Goal: Information Seeking & Learning: Learn about a topic

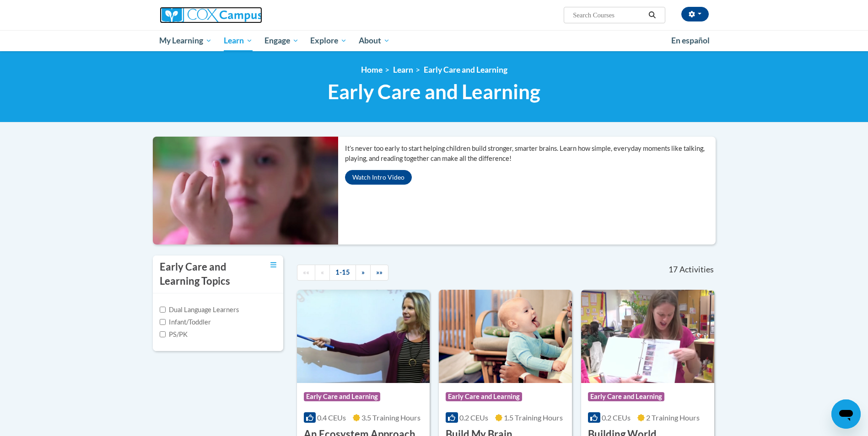
click at [223, 18] on img at bounding box center [211, 15] width 102 height 16
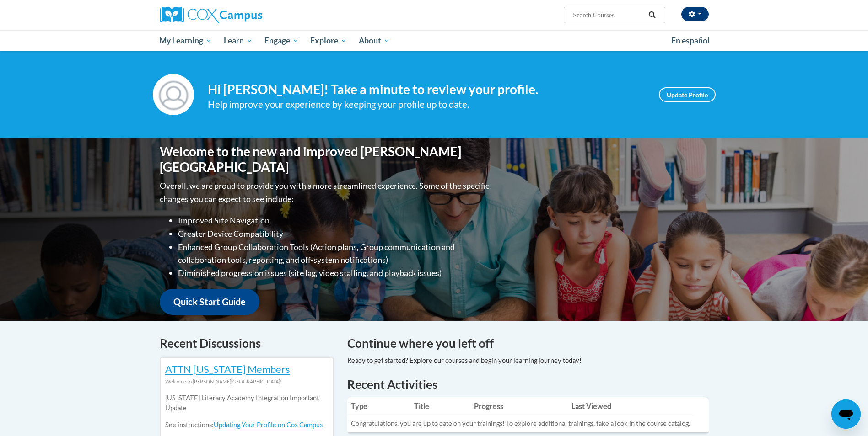
click at [696, 20] on button "button" at bounding box center [694, 14] width 27 height 15
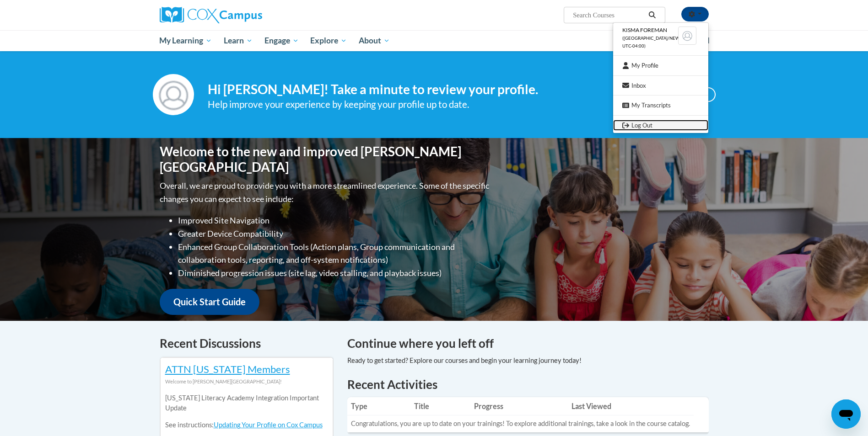
click at [645, 129] on link "Log Out" at bounding box center [660, 125] width 95 height 11
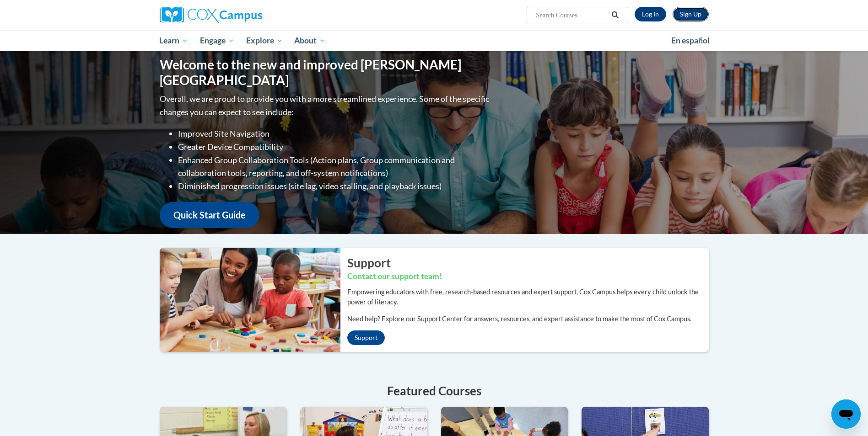
click at [685, 18] on link "Sign Up" at bounding box center [691, 14] width 36 height 15
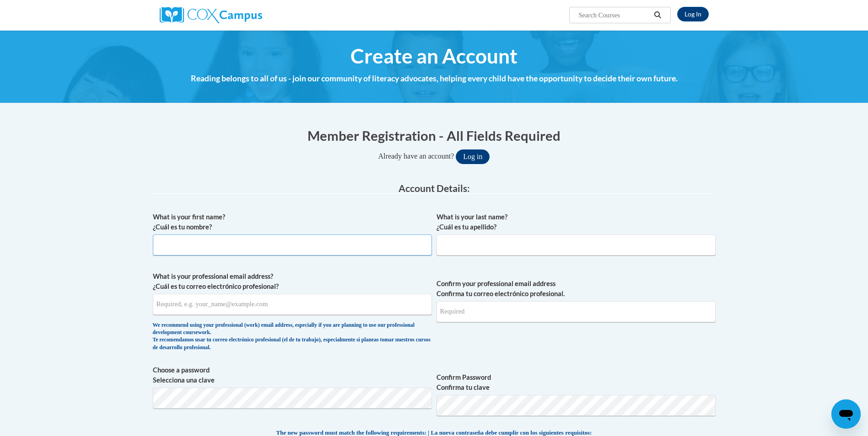
click at [387, 243] on input "What is your first name? ¿Cuál es tu nombre?" at bounding box center [292, 245] width 279 height 21
type input "Kamesia"
type input "[PERSON_NAME]"
type input "[PERSON_NAME][EMAIL_ADDRESS][PERSON_NAME][DOMAIN_NAME]"
type input "foreman.kamesia@gmail.com"
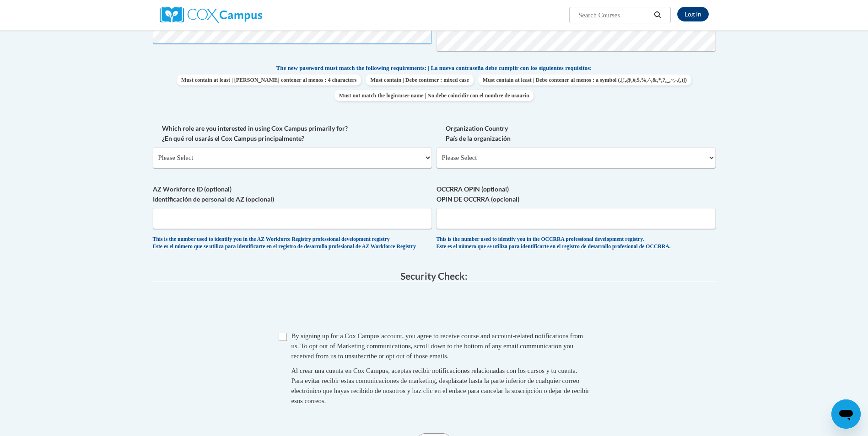
scroll to position [366, 0]
click at [416, 155] on select "Please Select College/University | Colegio/Universidad Community/Nonprofit Part…" at bounding box center [292, 156] width 279 height 21
select select "fbf2d438-af2f-41f8-98f1-81c410e29de3"
click at [153, 146] on select "Please Select College/University | Colegio/Universidad Community/Nonprofit Part…" at bounding box center [292, 156] width 279 height 21
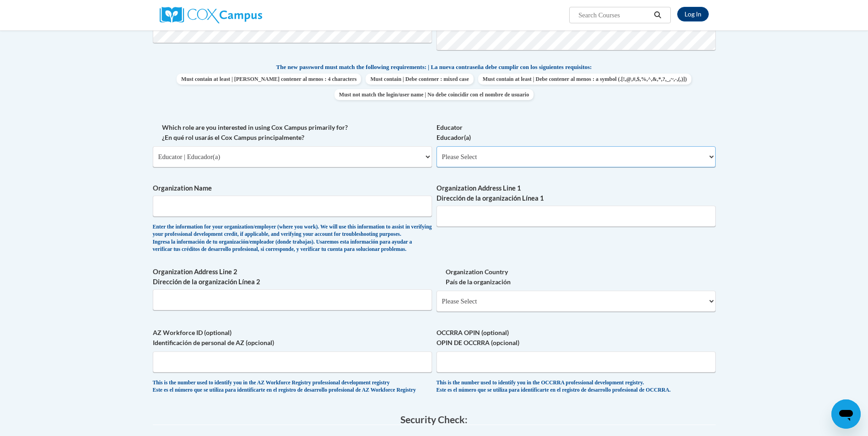
click at [500, 153] on select "Please Select Early Learning/Daycare Teacher/Family Home Care Provider | Maestr…" at bounding box center [575, 156] width 279 height 21
select select "5e2af403-4f2c-4e49-a02f-103e55d7b75b"
click at [436, 146] on select "Please Select Early Learning/Daycare Teacher/Family Home Care Provider | Maestr…" at bounding box center [575, 156] width 279 height 21
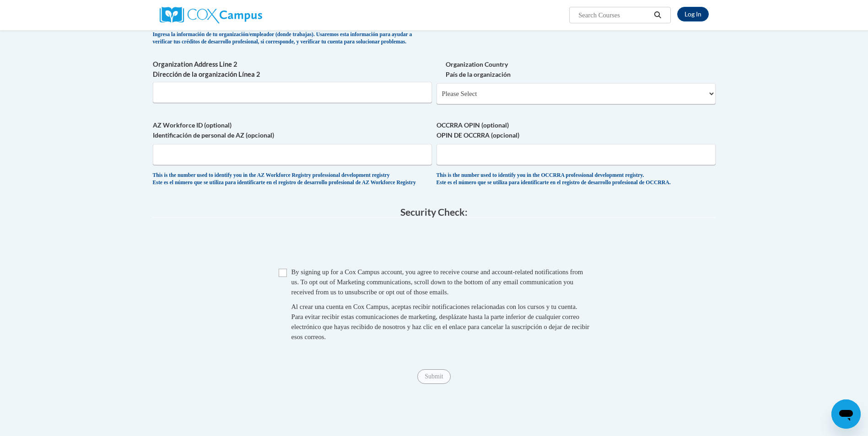
scroll to position [595, 0]
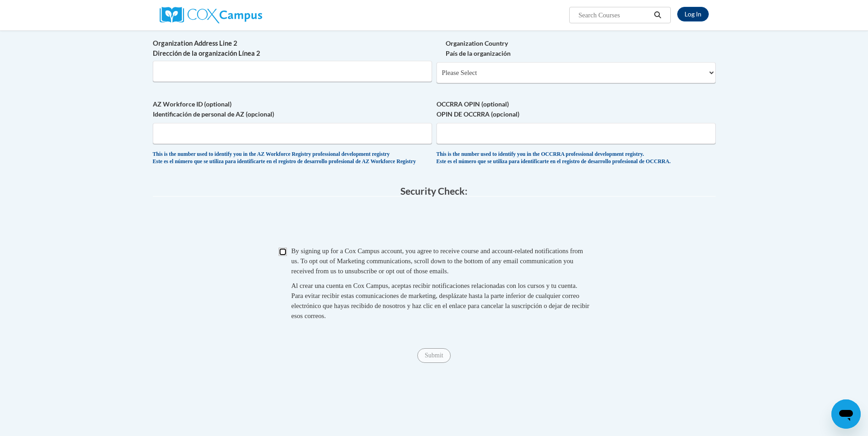
click at [281, 256] on input "Checkbox" at bounding box center [283, 252] width 8 height 8
checkbox input "true"
click at [435, 363] on input "Submit" at bounding box center [433, 356] width 33 height 15
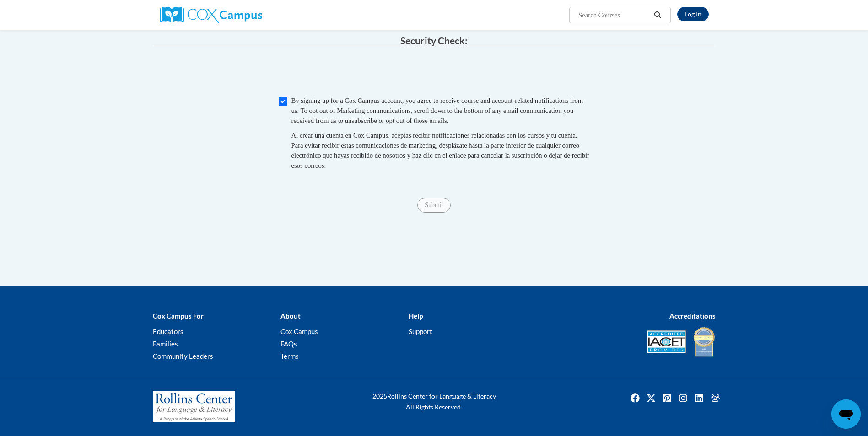
scroll to position [768, 0]
type input "Glenwood Scholar Academy"
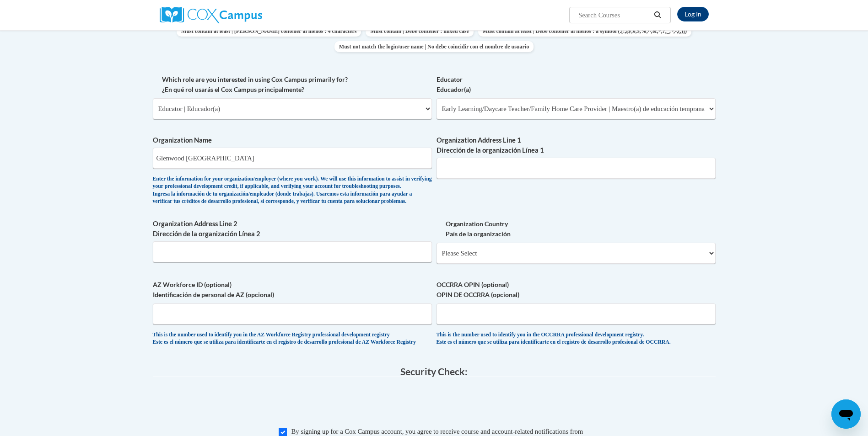
scroll to position [402, 0]
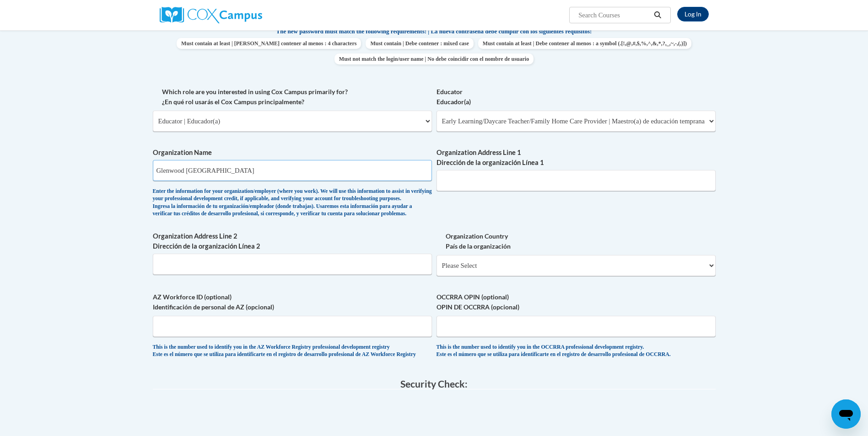
click at [348, 178] on input "Glenwood Scholar Academy" at bounding box center [292, 170] width 279 height 21
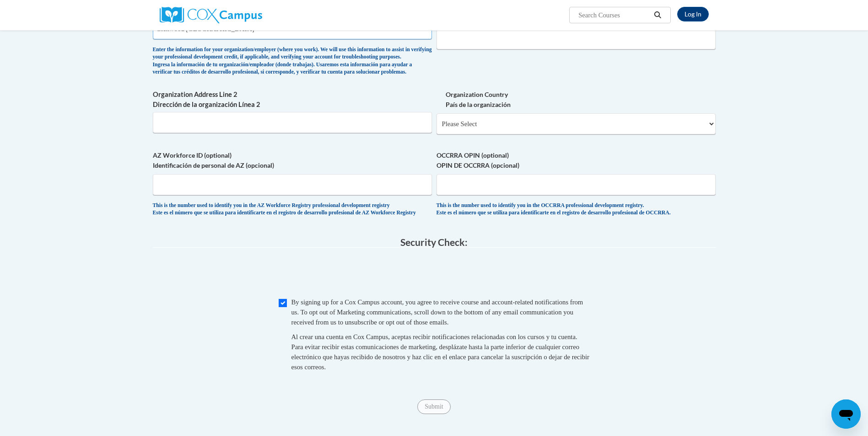
scroll to position [630, 0]
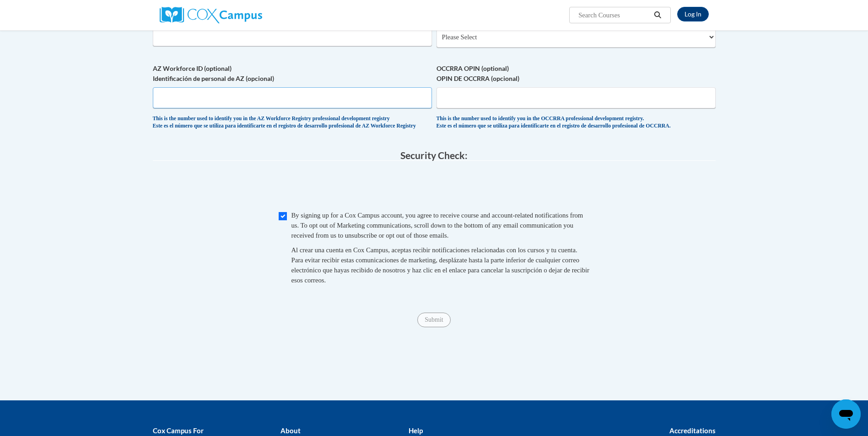
click at [327, 108] on input "AZ Workforce ID (optional) Identificación de personal de AZ (opcional)" at bounding box center [292, 97] width 279 height 21
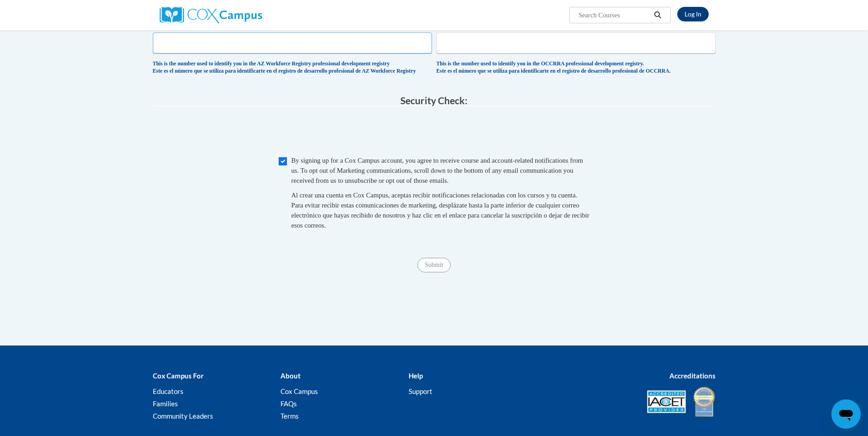
scroll to position [768, 0]
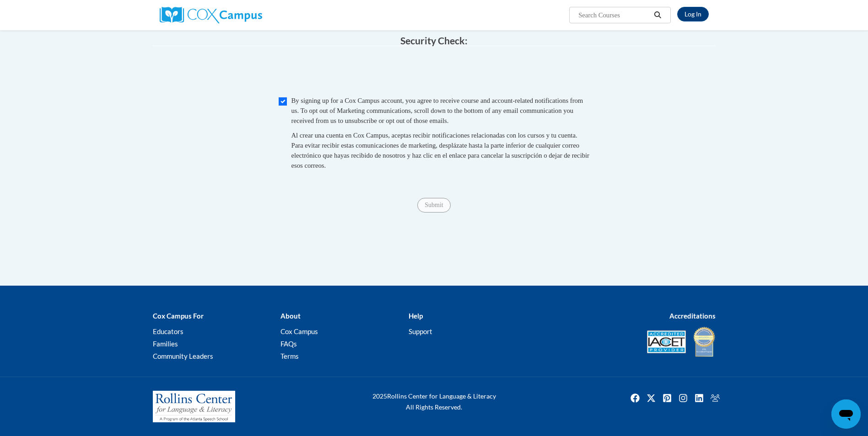
drag, startPoint x: 428, startPoint y: 191, endPoint x: 429, endPoint y: 204, distance: 13.3
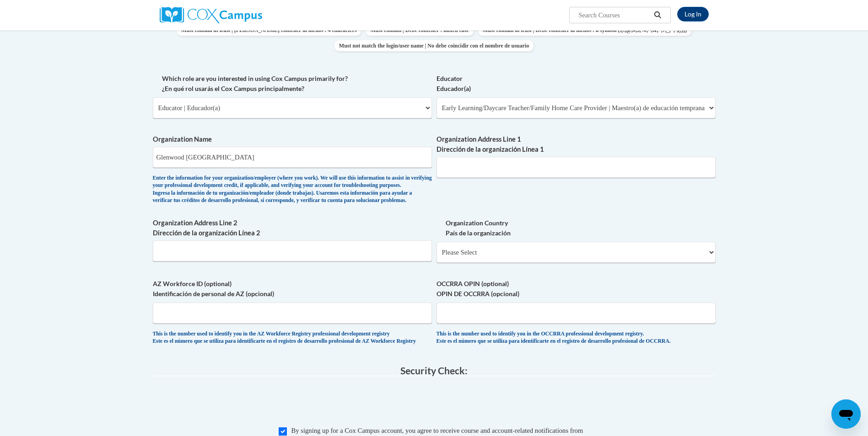
scroll to position [402, 0]
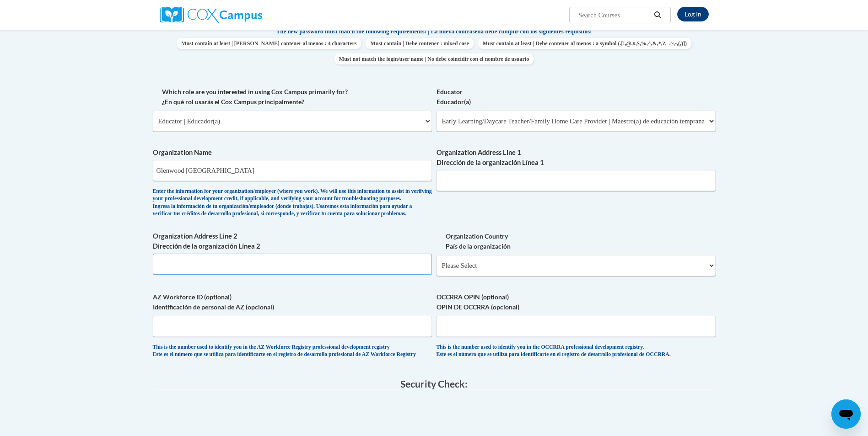
click at [321, 269] on input "Organization Address Line 2 Dirección de la organización Línea 2" at bounding box center [292, 264] width 279 height 21
click at [460, 177] on input "Organization Address Line 1 Dirección de la organización Línea 1" at bounding box center [575, 180] width 279 height 21
type input "3850 Glenwood Rd"
click at [487, 276] on select "Please Select United States | Estados Unidos Outside of the United States | Fue…" at bounding box center [575, 265] width 279 height 21
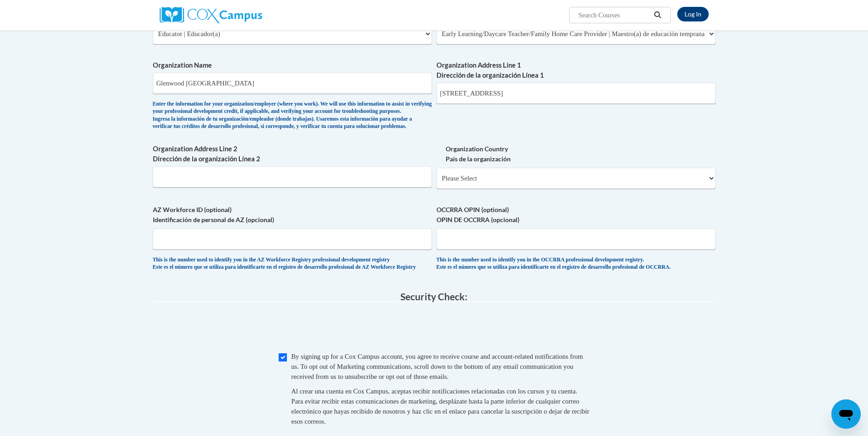
scroll to position [443, 0]
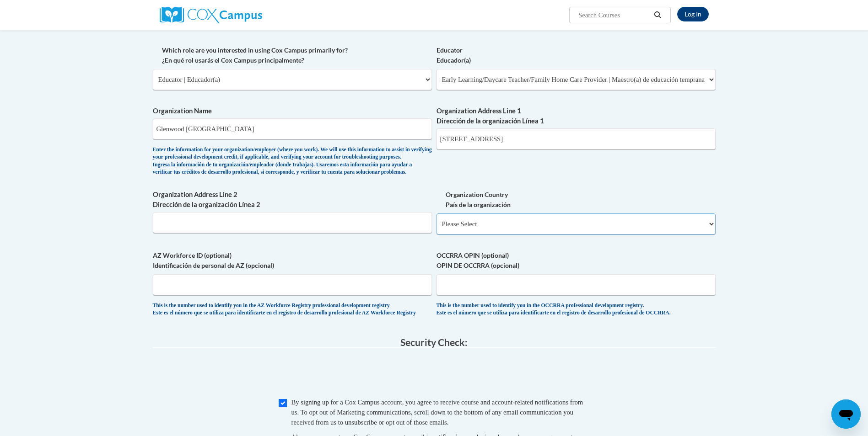
click at [512, 235] on select "Please Select United States | Estados Unidos Outside of the United States | Fue…" at bounding box center [575, 224] width 279 height 21
select select "ad49bcad-a171-4b2e-b99c-48b446064914"
click at [436, 229] on select "Please Select United States | Estados Unidos Outside of the United States | Fue…" at bounding box center [575, 224] width 279 height 21
select select
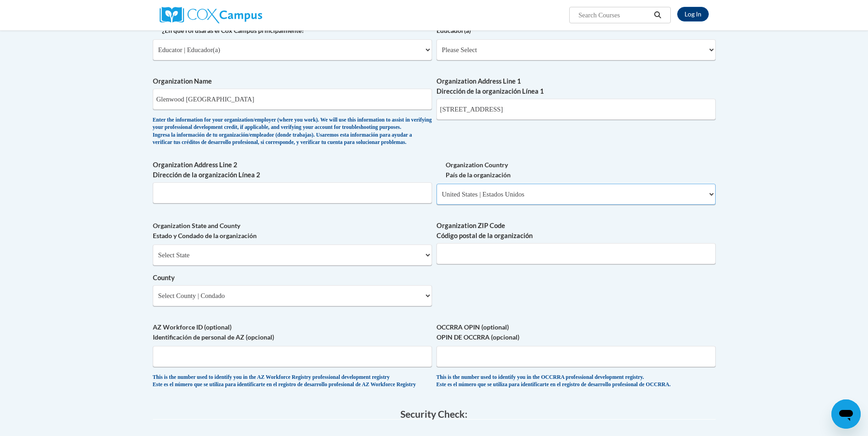
scroll to position [535, 0]
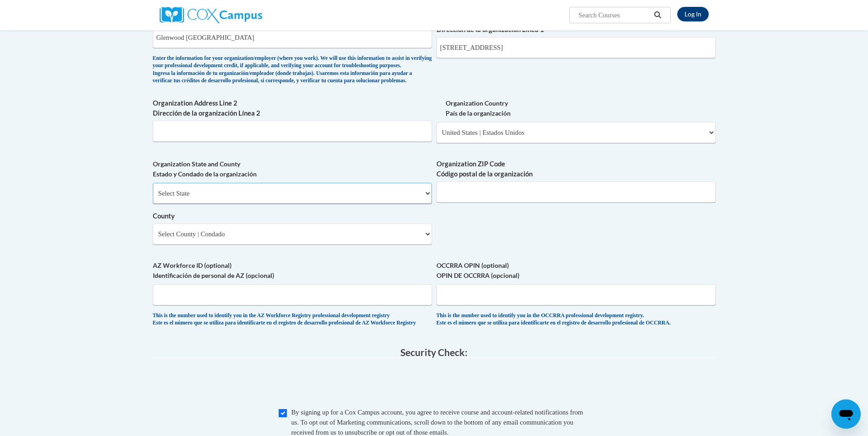
click at [403, 204] on select "Select State Alabama Alaska Arizona Arkansas California Colorado Connecticut De…" at bounding box center [292, 193] width 279 height 21
select select "Georgia"
click at [153, 198] on select "Select State Alabama Alaska Arizona Arkansas California Colorado Connecticut De…" at bounding box center [292, 193] width 279 height 21
click at [473, 203] on input "Organization ZIP Code Código postal de la organización" at bounding box center [575, 192] width 279 height 21
type input "30032"
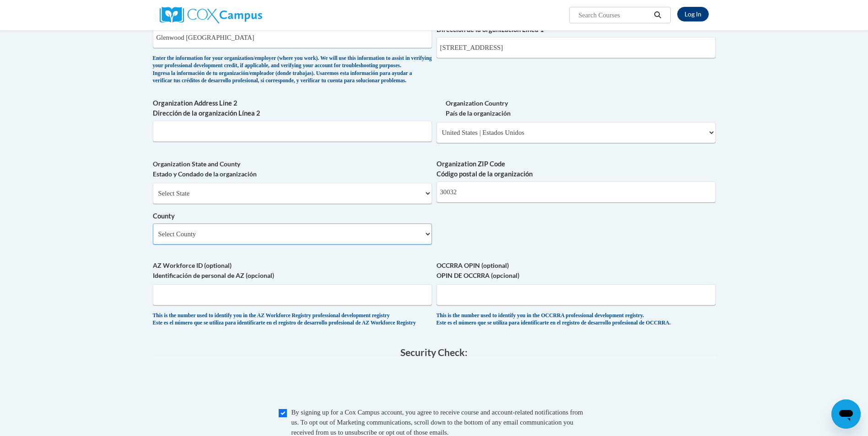
select select "DeKalb"
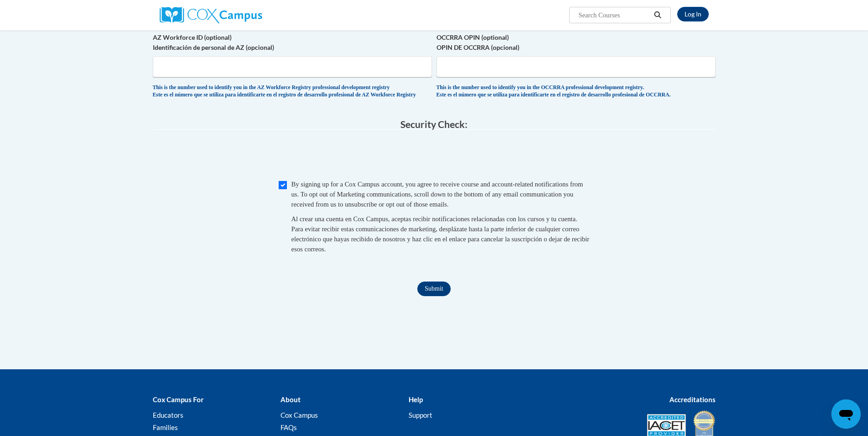
scroll to position [764, 0]
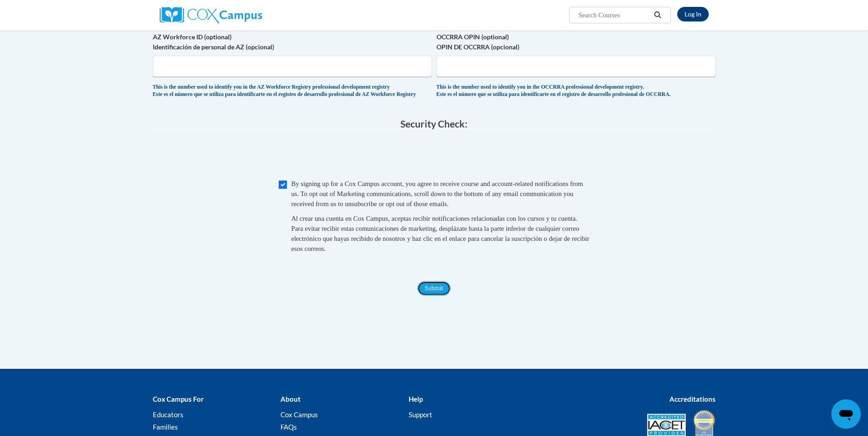
click at [433, 296] on input "Submit" at bounding box center [433, 288] width 33 height 15
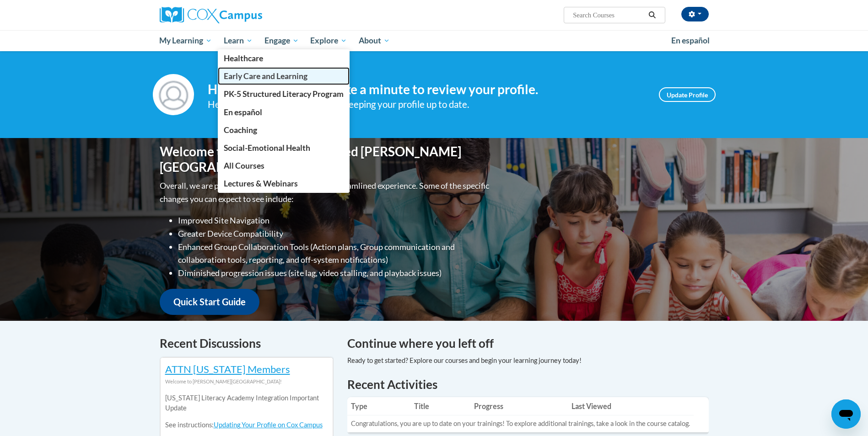
click at [244, 72] on span "Early Care and Learning" at bounding box center [266, 76] width 84 height 10
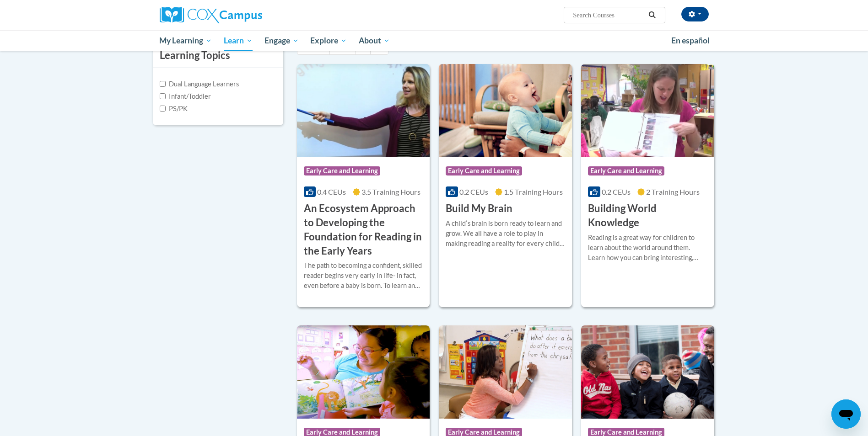
scroll to position [229, 0]
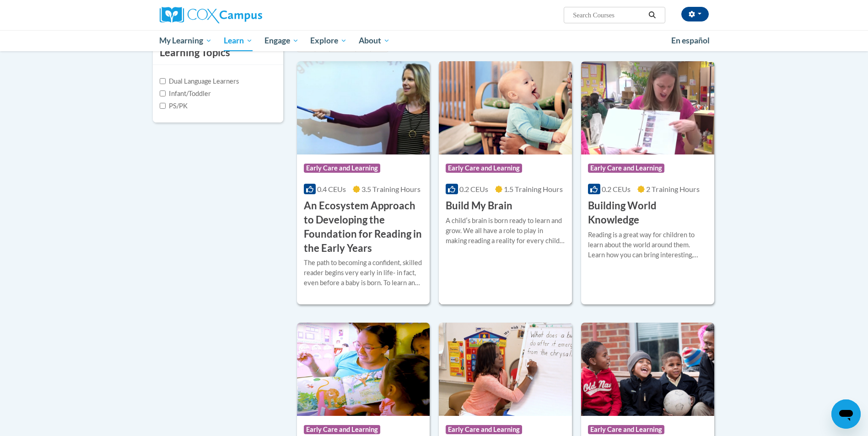
click at [507, 225] on div "A childʹs brain is born ready to learn and grow. We all have a role to play in …" at bounding box center [505, 231] width 119 height 30
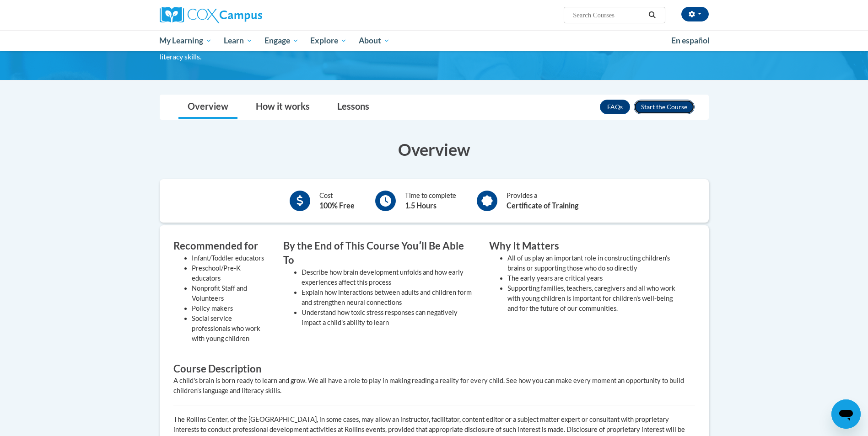
click at [654, 109] on button "Enroll" at bounding box center [664, 107] width 61 height 15
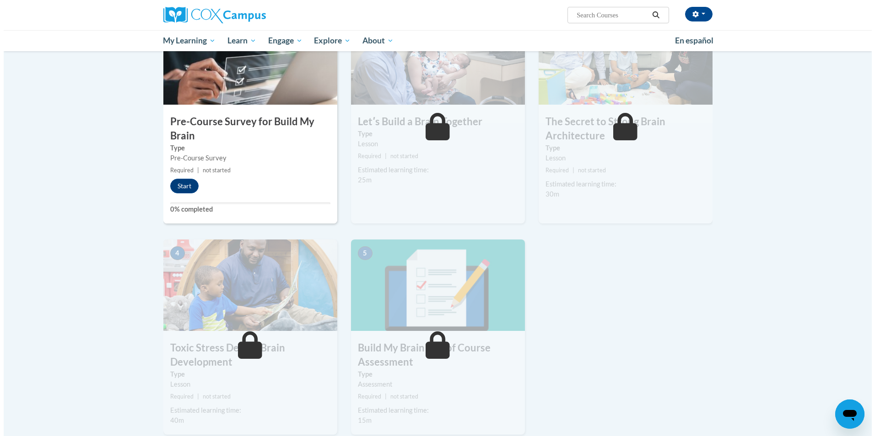
scroll to position [229, 0]
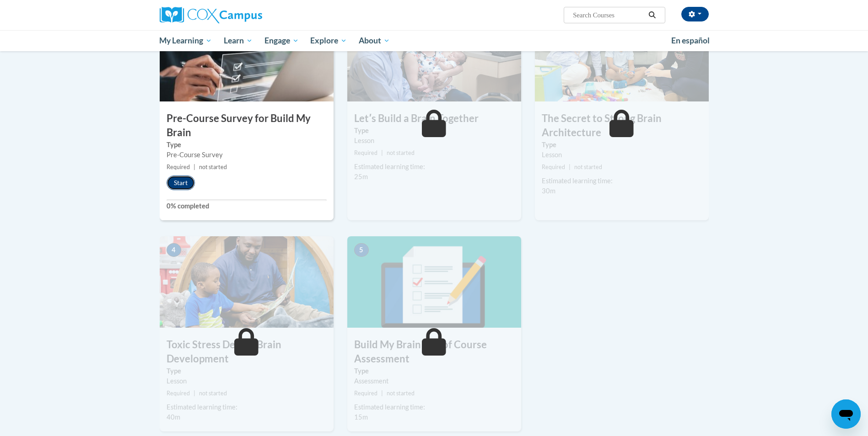
click at [176, 180] on button "Start" at bounding box center [181, 183] width 28 height 15
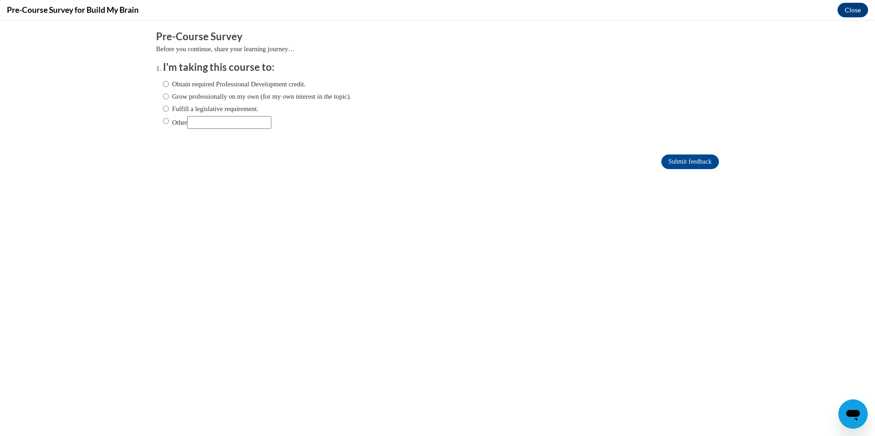
scroll to position [0, 0]
click at [194, 83] on label "Obtain required Professional Development credit." at bounding box center [234, 84] width 143 height 10
click at [169, 83] on input "Obtain required Professional Development credit." at bounding box center [166, 84] width 6 height 10
radio input "true"
click at [661, 162] on input "Submit feedback" at bounding box center [690, 162] width 58 height 15
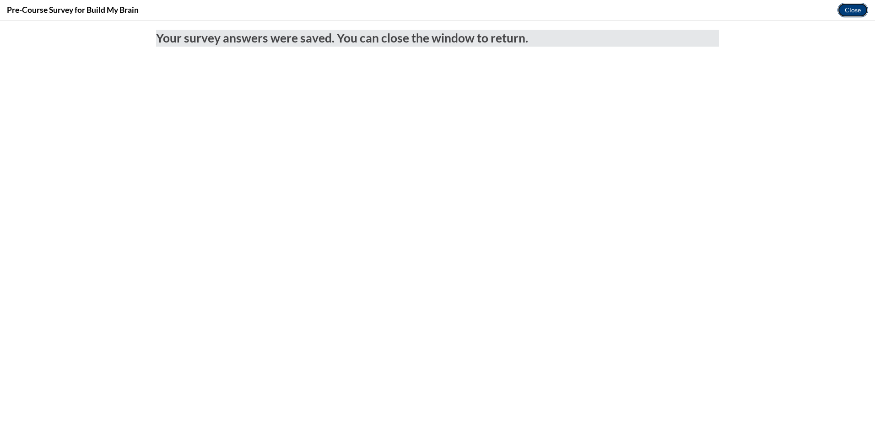
click at [841, 11] on button "Close" at bounding box center [852, 10] width 31 height 15
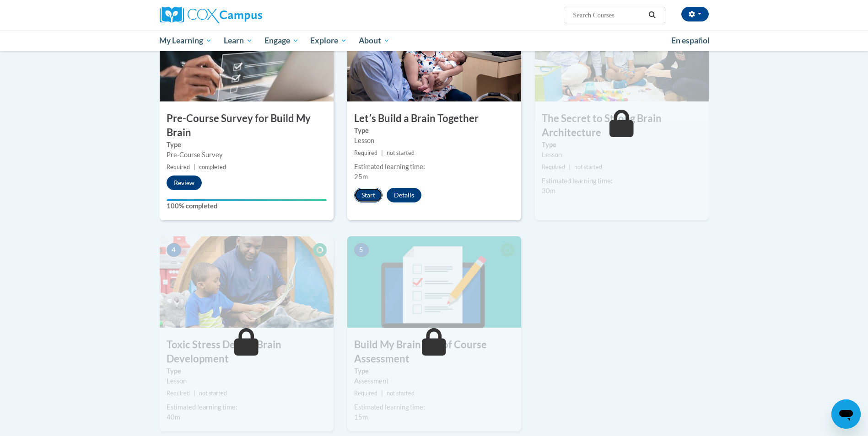
click at [370, 197] on button "Start" at bounding box center [368, 195] width 28 height 15
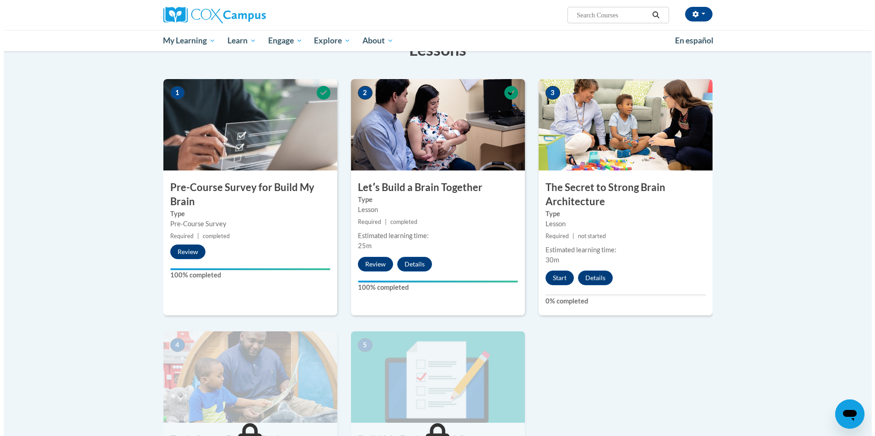
scroll to position [274, 0]
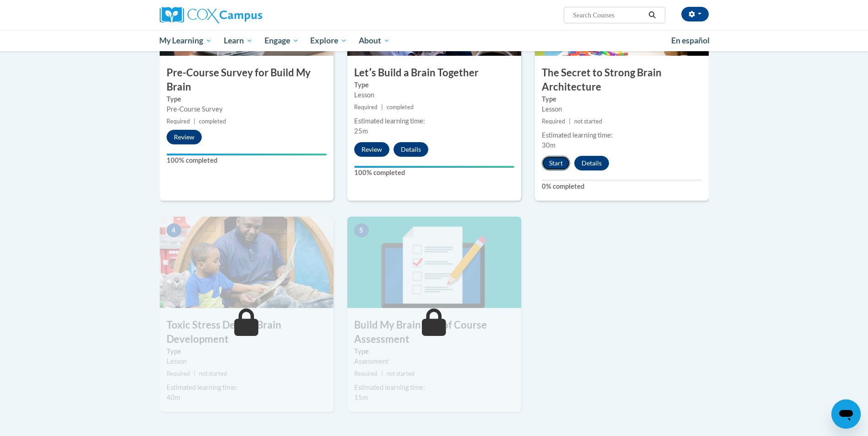
click at [553, 161] on button "Start" at bounding box center [556, 163] width 28 height 15
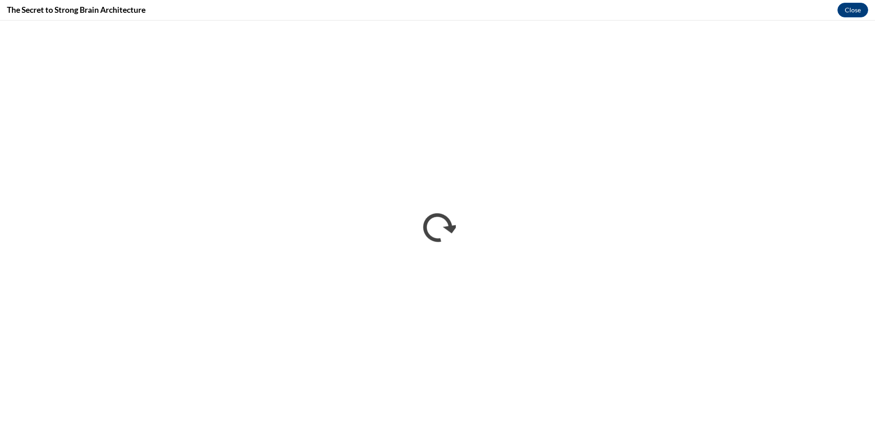
scroll to position [0, 0]
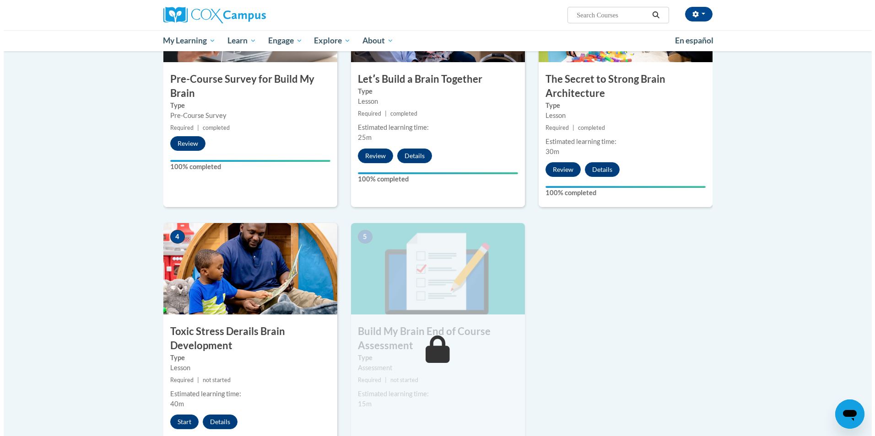
scroll to position [320, 0]
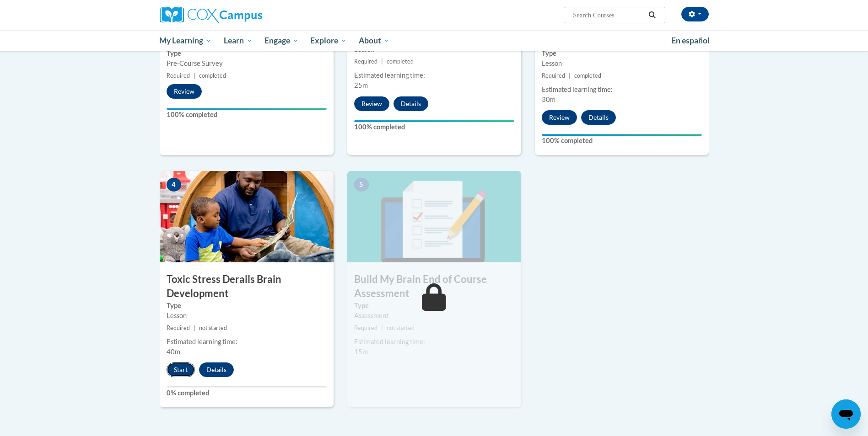
click at [184, 370] on button "Start" at bounding box center [181, 370] width 28 height 15
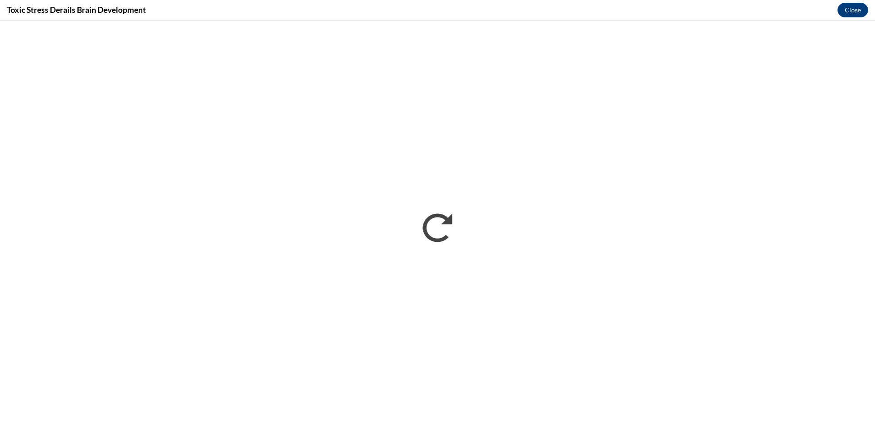
scroll to position [0, 0]
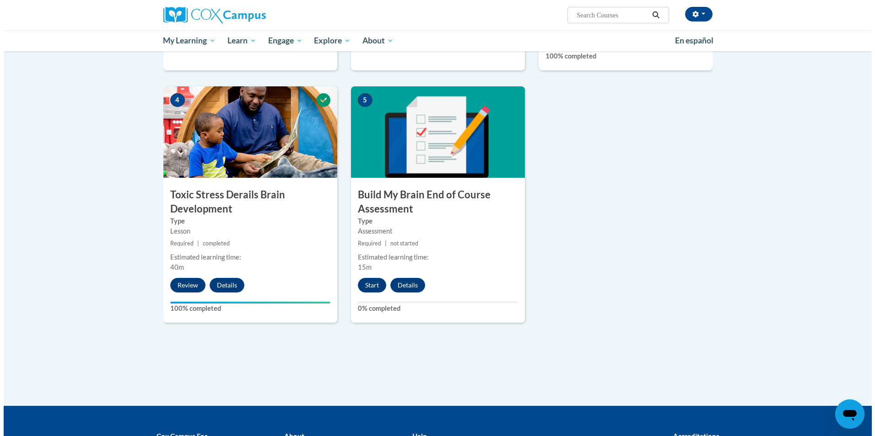
scroll to position [457, 0]
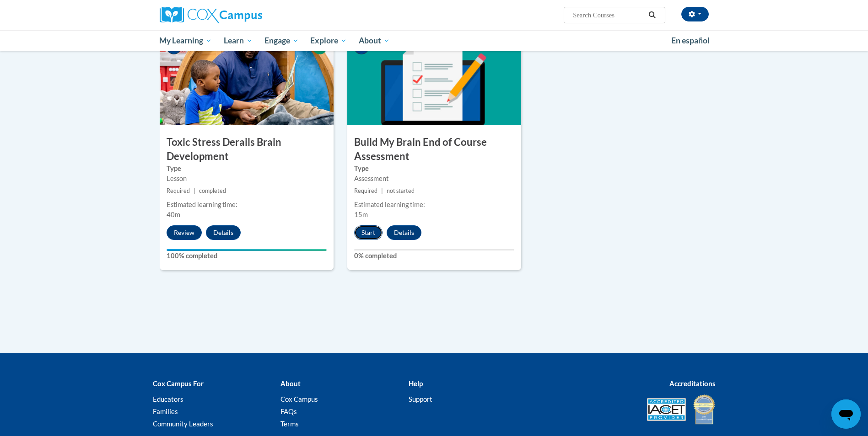
click at [369, 234] on button "Start" at bounding box center [368, 233] width 28 height 15
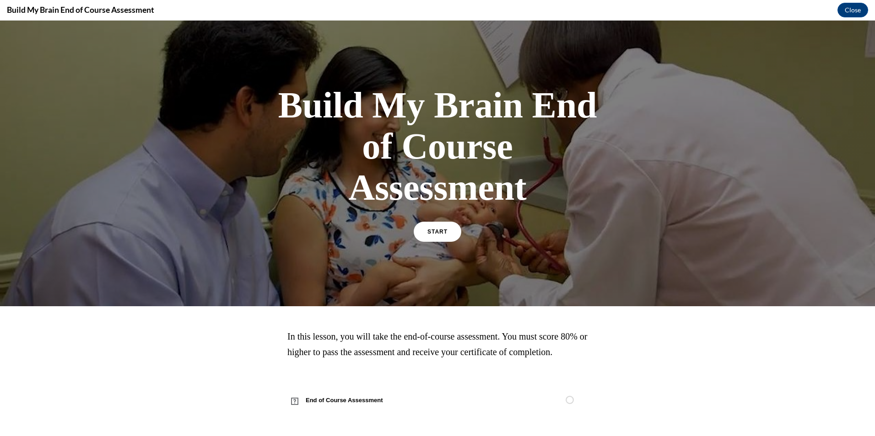
scroll to position [17, 0]
click at [433, 229] on span "START" at bounding box center [437, 232] width 21 height 7
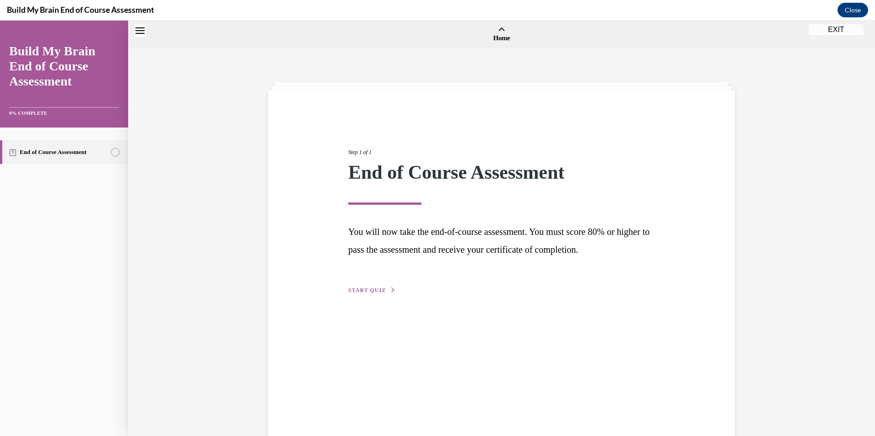
scroll to position [28, 0]
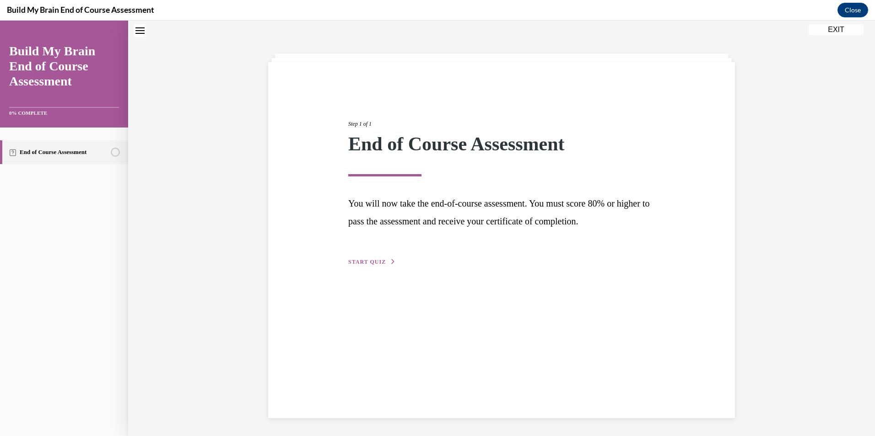
click at [364, 260] on span "START QUIZ" at bounding box center [367, 262] width 38 height 6
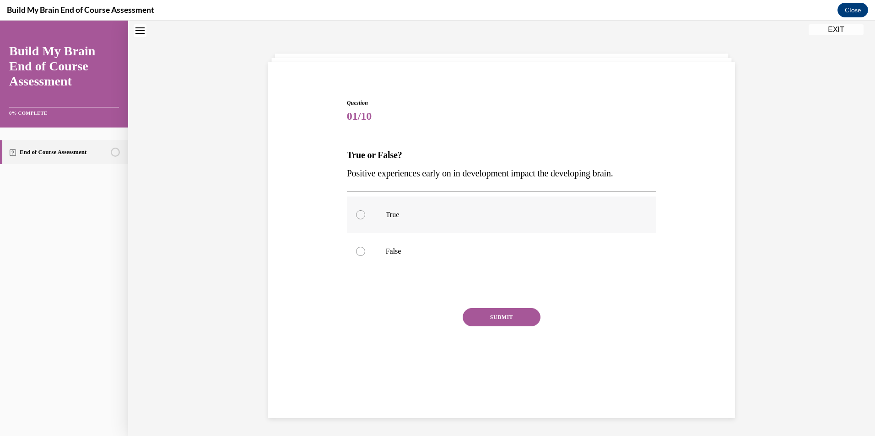
click at [461, 218] on p "True" at bounding box center [510, 214] width 248 height 9
click at [365, 218] on input "True" at bounding box center [360, 214] width 9 height 9
radio input "true"
click at [477, 313] on button "SUBMIT" at bounding box center [502, 317] width 78 height 18
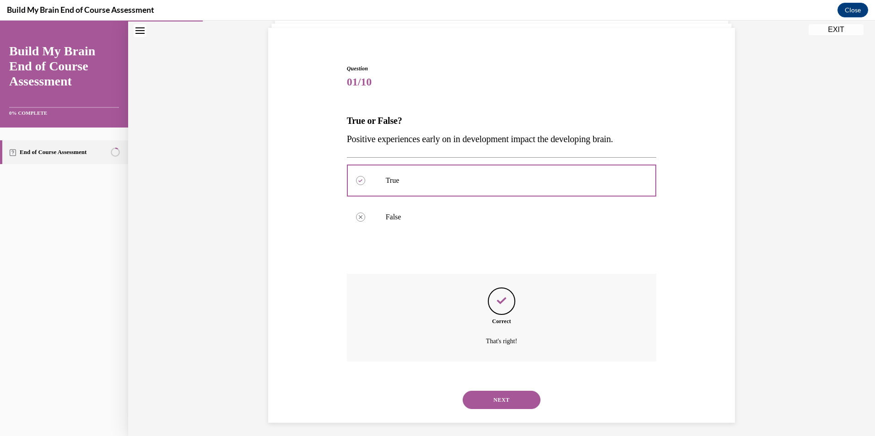
scroll to position [68, 0]
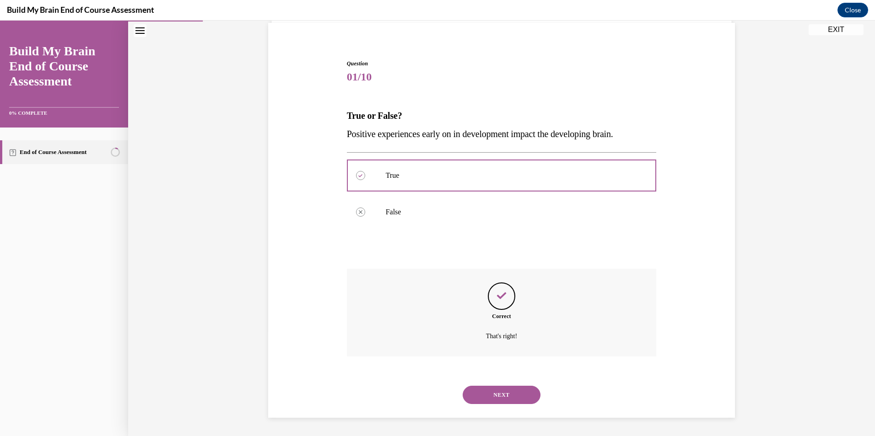
click at [504, 396] on button "NEXT" at bounding box center [502, 395] width 78 height 18
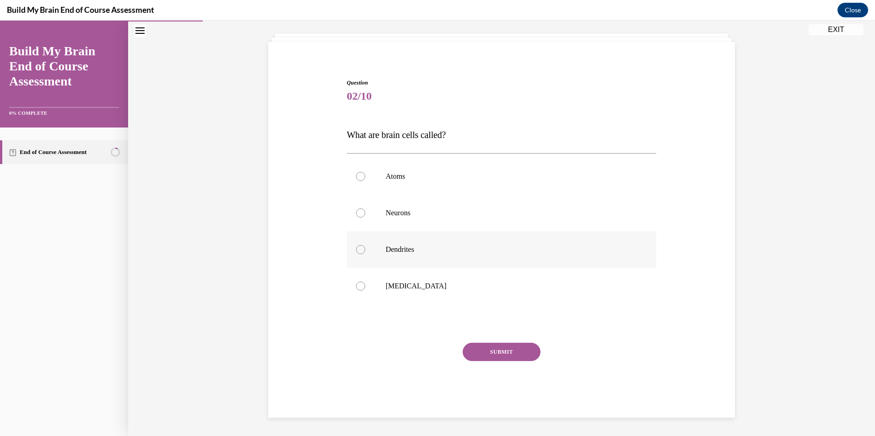
scroll to position [29, 0]
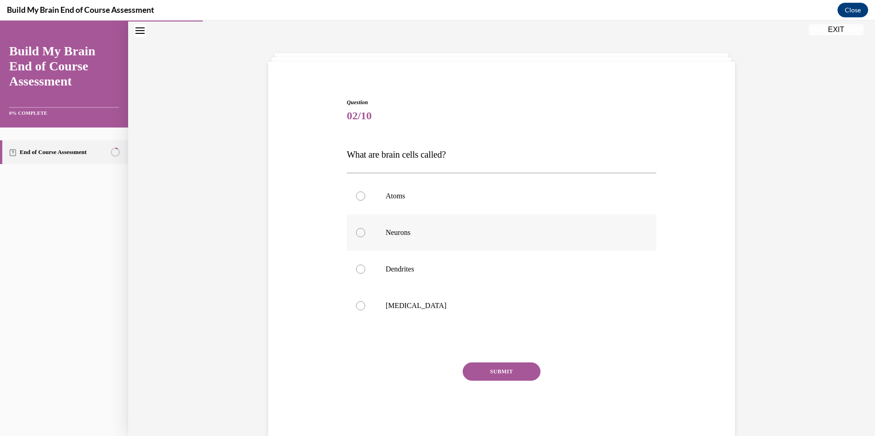
drag, startPoint x: 410, startPoint y: 235, endPoint x: 419, endPoint y: 245, distance: 13.3
click at [410, 235] on p "Neurons" at bounding box center [510, 232] width 248 height 9
click at [365, 235] on input "Neurons" at bounding box center [360, 232] width 9 height 9
radio input "true"
click at [483, 367] on button "SUBMIT" at bounding box center [502, 372] width 78 height 18
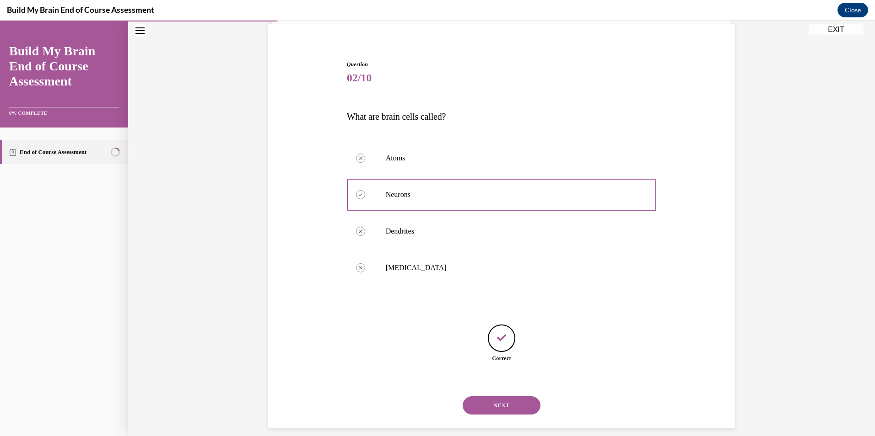
scroll to position [77, 0]
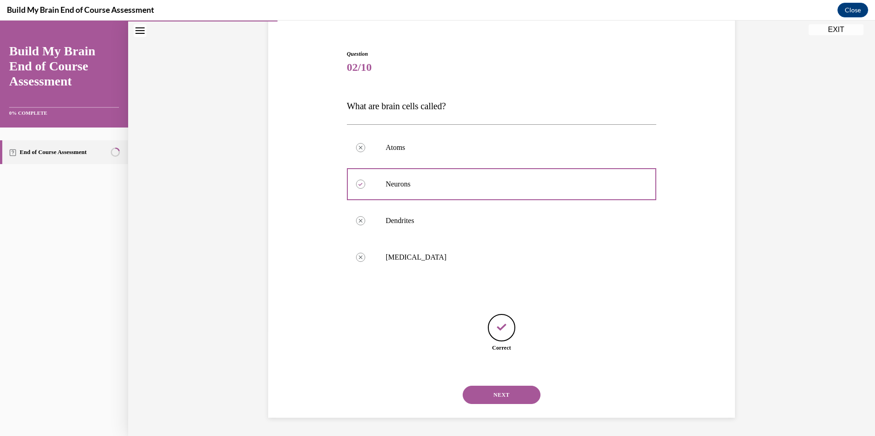
click at [496, 394] on button "NEXT" at bounding box center [502, 395] width 78 height 18
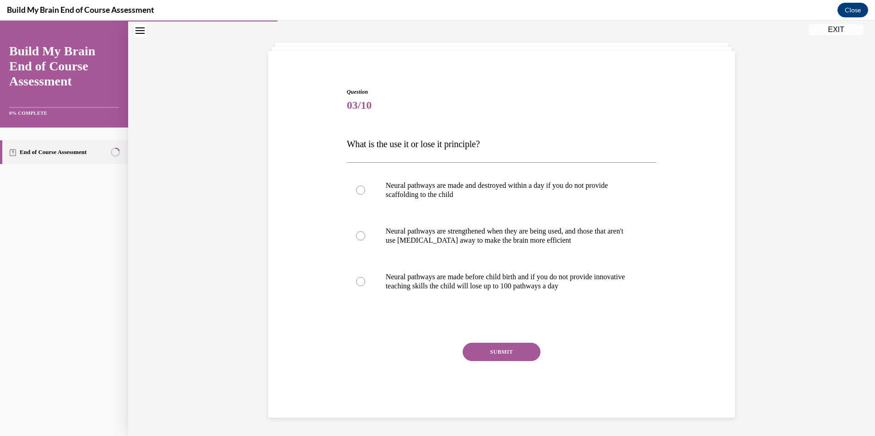
scroll to position [39, 0]
click at [526, 293] on label "Neural pathways are made before child birth and if you do not provide innovativ…" at bounding box center [502, 282] width 310 height 46
click at [365, 286] on input "Neural pathways are made before child birth and if you do not provide innovativ…" at bounding box center [360, 281] width 9 height 9
radio input "true"
click at [517, 347] on button "SUBMIT" at bounding box center [502, 352] width 78 height 18
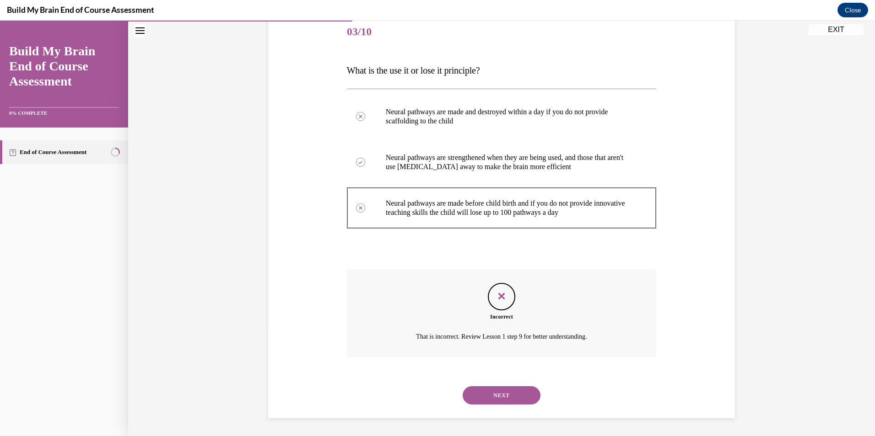
scroll to position [113, 0]
click at [500, 389] on button "NEXT" at bounding box center [502, 395] width 78 height 18
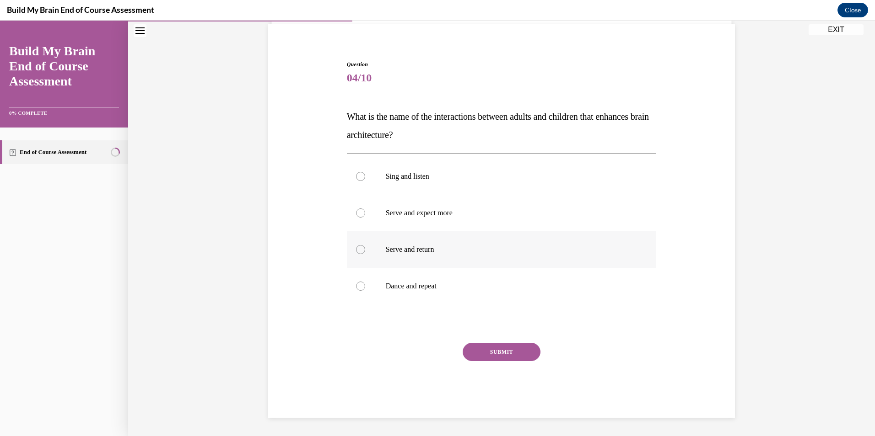
click at [452, 245] on p "Serve and return" at bounding box center [510, 249] width 248 height 9
click at [365, 245] on input "Serve and return" at bounding box center [360, 249] width 9 height 9
radio input "true"
click at [495, 359] on button "SUBMIT" at bounding box center [502, 352] width 78 height 18
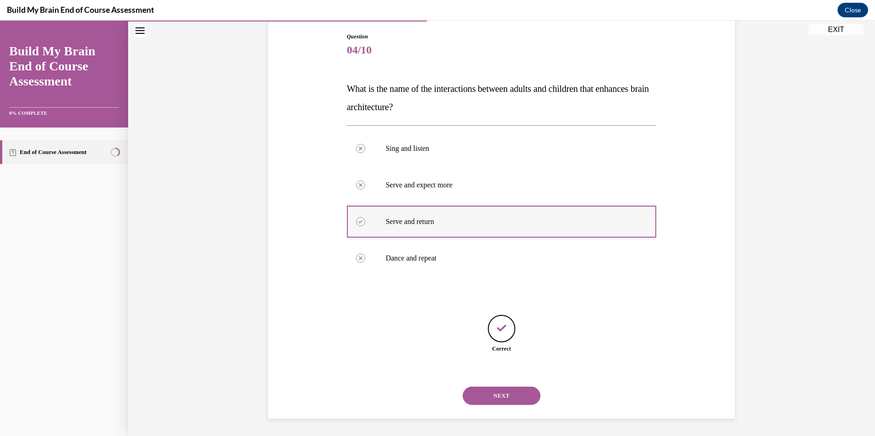
scroll to position [96, 0]
click at [497, 390] on button "NEXT" at bounding box center [502, 395] width 78 height 18
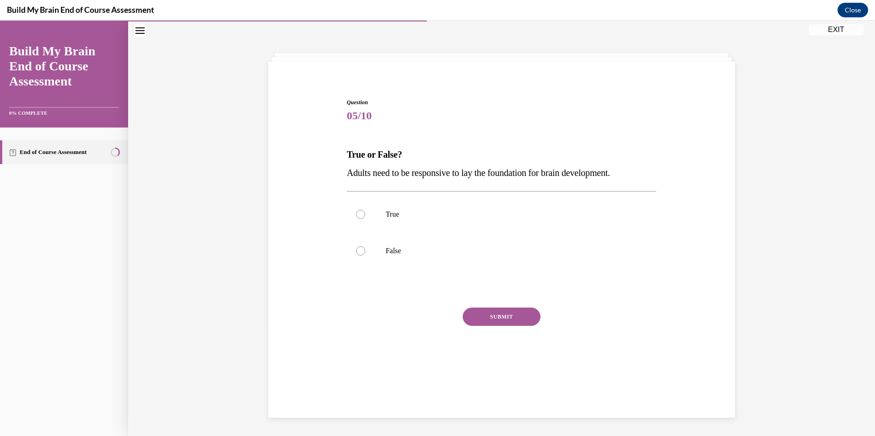
scroll to position [29, 0]
click at [442, 222] on label "True" at bounding box center [502, 214] width 310 height 37
click at [365, 219] on input "True" at bounding box center [360, 214] width 9 height 9
radio input "true"
click at [474, 314] on button "SUBMIT" at bounding box center [502, 317] width 78 height 18
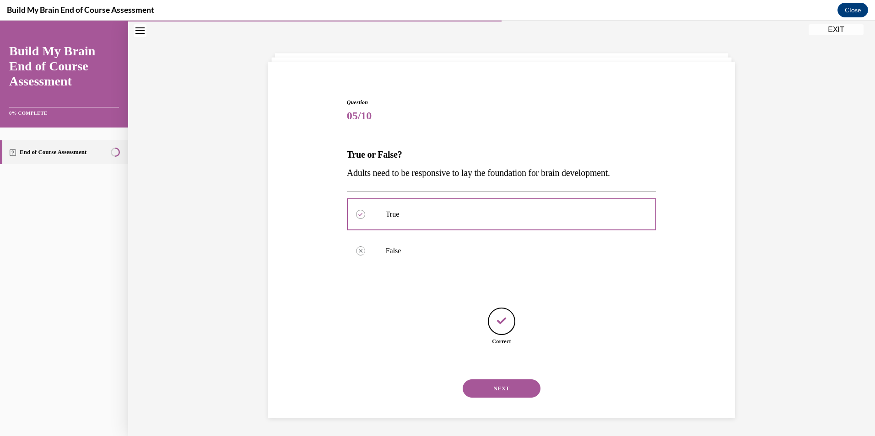
click at [492, 382] on button "NEXT" at bounding box center [502, 389] width 78 height 18
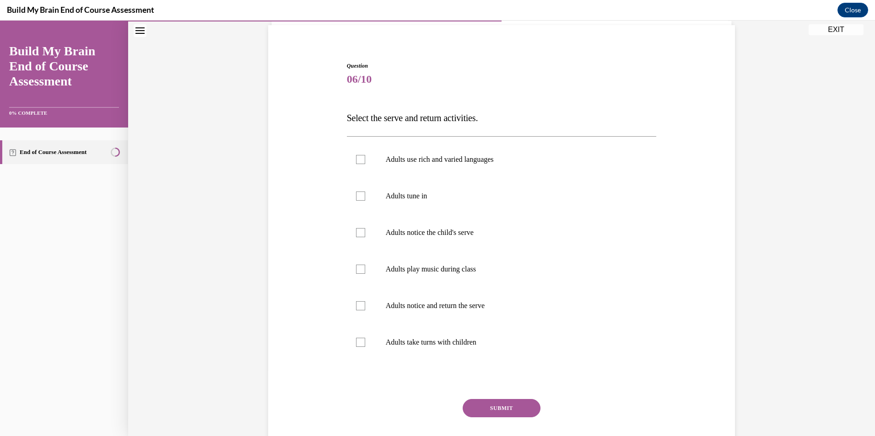
scroll to position [76, 0]
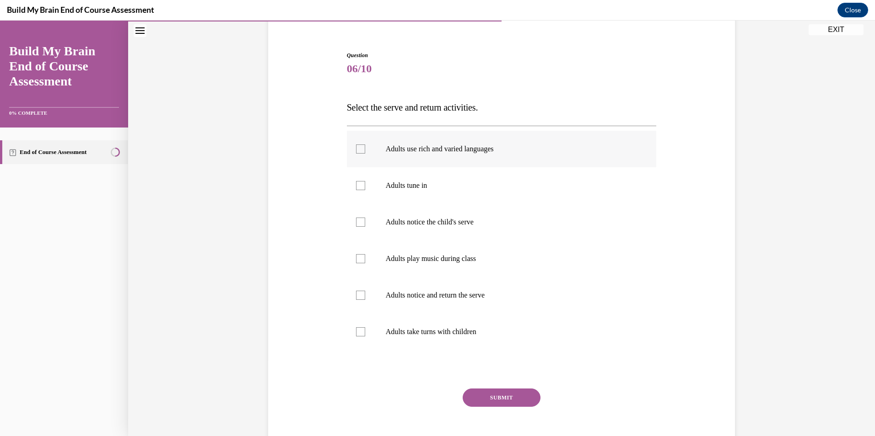
click at [549, 157] on label "Adults use rich and varied languages" at bounding box center [502, 149] width 310 height 37
click at [365, 154] on input "Adults use rich and varied languages" at bounding box center [360, 149] width 9 height 9
checkbox input "true"
click at [514, 199] on label "Adults tune in" at bounding box center [502, 185] width 310 height 37
click at [365, 190] on input "Adults tune in" at bounding box center [360, 185] width 9 height 9
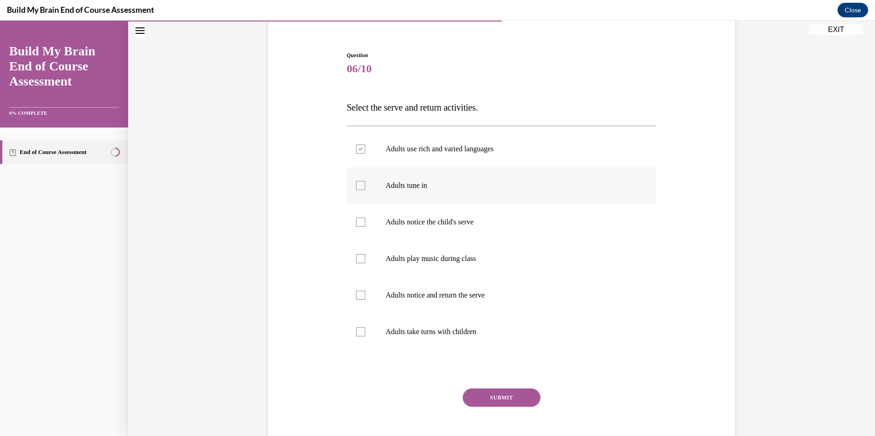
checkbox input "true"
click at [507, 226] on p "Adults notice the child's serve" at bounding box center [510, 222] width 248 height 9
click at [365, 226] on input "Adults notice the child's serve" at bounding box center [360, 222] width 9 height 9
checkbox input "true"
click at [496, 299] on p "Adults notice and return the serve" at bounding box center [510, 295] width 248 height 9
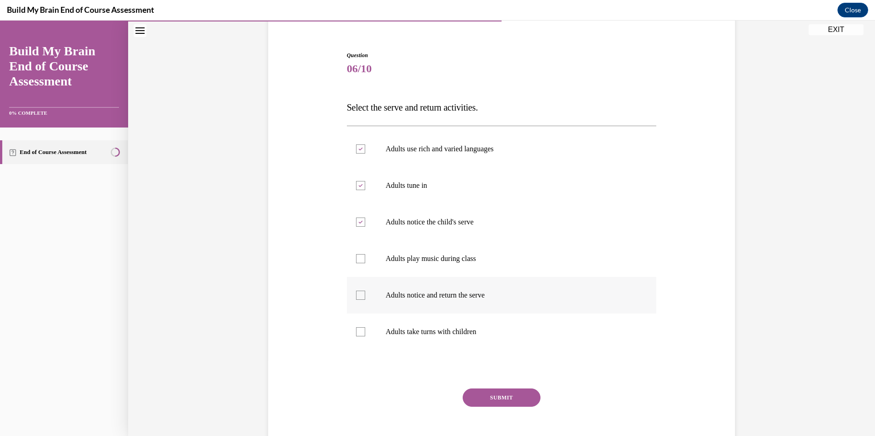
click at [365, 299] on input "Adults notice and return the serve" at bounding box center [360, 295] width 9 height 9
checkbox input "true"
click at [496, 392] on button "SUBMIT" at bounding box center [502, 398] width 78 height 18
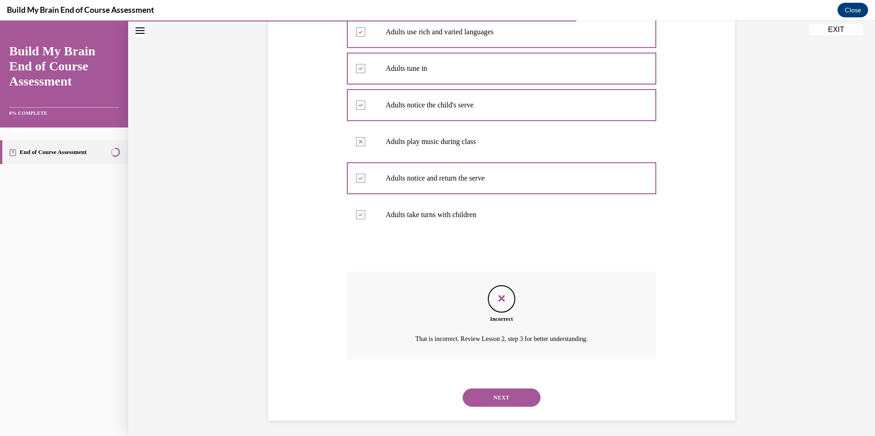
scroll to position [196, 0]
click at [504, 390] on button "NEXT" at bounding box center [502, 395] width 78 height 18
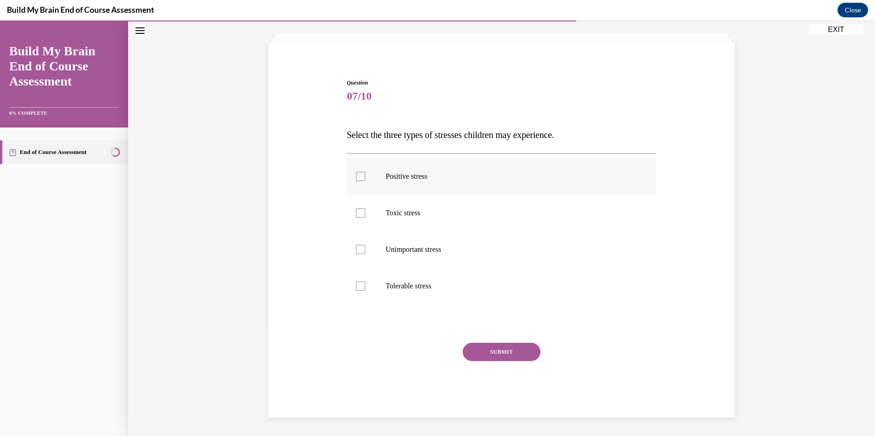
click at [474, 175] on p "Positive stress" at bounding box center [510, 176] width 248 height 9
click at [365, 175] on input "Positive stress" at bounding box center [360, 176] width 9 height 9
checkbox input "true"
click at [454, 214] on p "Toxic stress" at bounding box center [510, 213] width 248 height 9
click at [365, 214] on input "Toxic stress" at bounding box center [360, 213] width 9 height 9
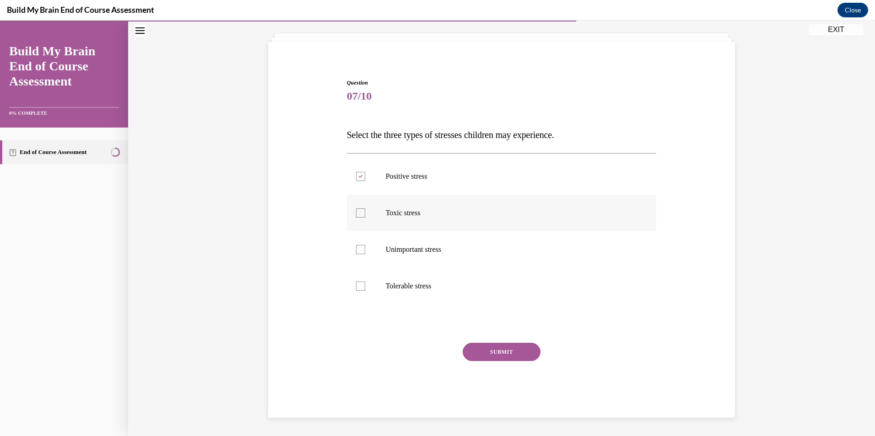
checkbox input "true"
click at [440, 271] on label "Tolerable stress" at bounding box center [502, 286] width 310 height 37
click at [365, 282] on input "Tolerable stress" at bounding box center [360, 286] width 9 height 9
checkbox input "true"
click at [490, 354] on button "SUBMIT" at bounding box center [502, 352] width 78 height 18
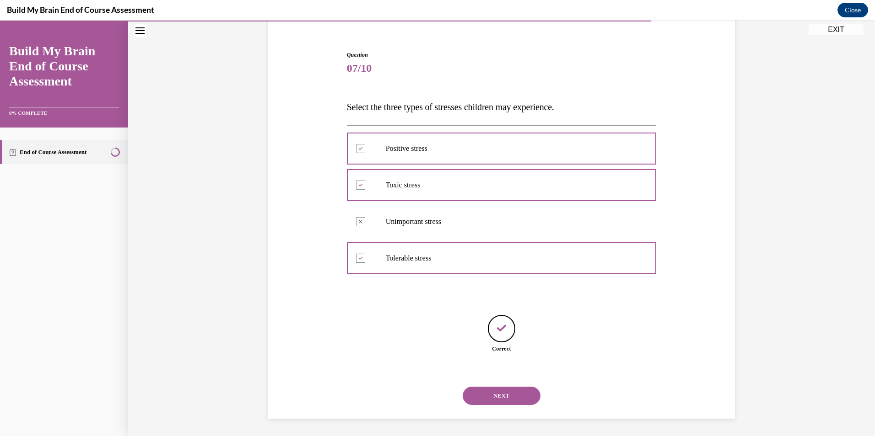
scroll to position [77, 0]
click at [490, 394] on button "NEXT" at bounding box center [502, 395] width 78 height 18
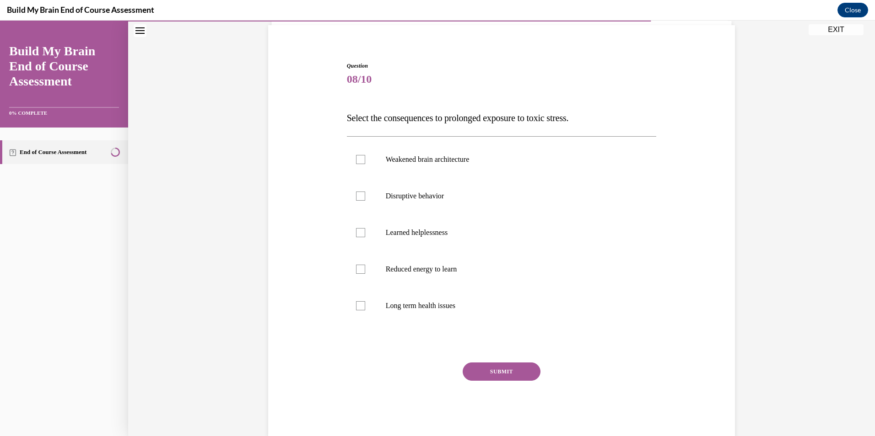
scroll to position [68, 0]
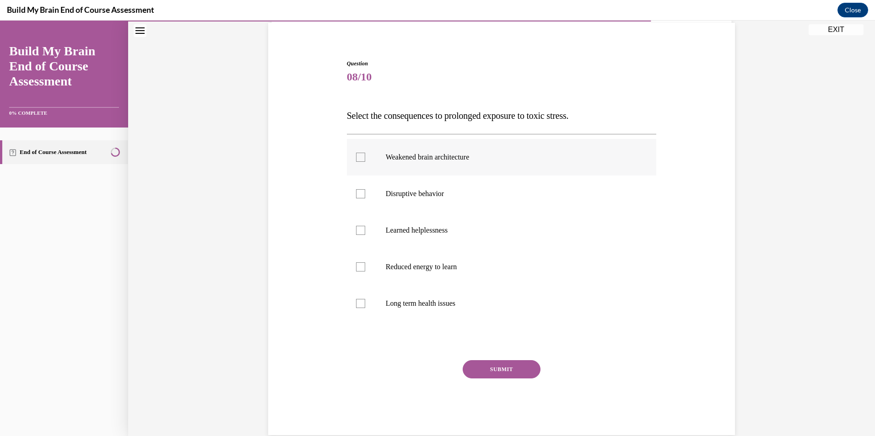
click at [495, 158] on p "Weakened brain architecture" at bounding box center [510, 157] width 248 height 9
click at [365, 158] on input "Weakened brain architecture" at bounding box center [360, 157] width 9 height 9
checkbox input "true"
click at [465, 190] on p "Disruptive behavior" at bounding box center [510, 193] width 248 height 9
click at [365, 190] on input "Disruptive behavior" at bounding box center [360, 193] width 9 height 9
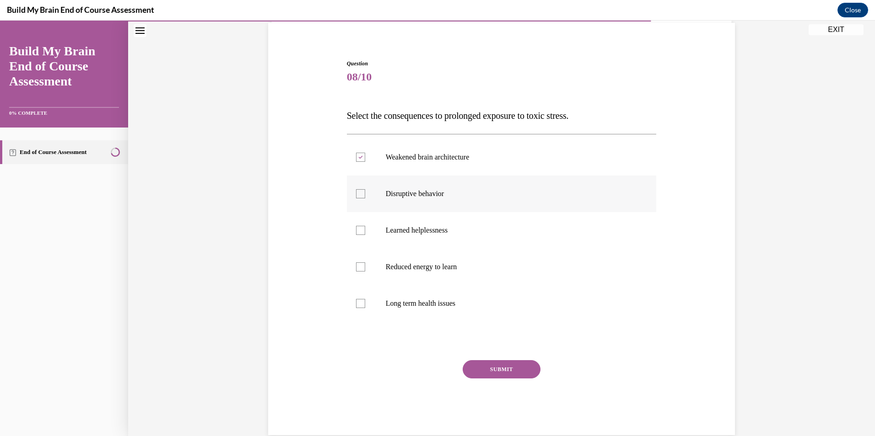
checkbox input "true"
click at [457, 260] on label "Reduced energy to learn" at bounding box center [502, 267] width 310 height 37
click at [365, 263] on input "Reduced energy to learn" at bounding box center [360, 267] width 9 height 9
checkbox input "true"
click at [458, 301] on p "Long term health issues" at bounding box center [510, 303] width 248 height 9
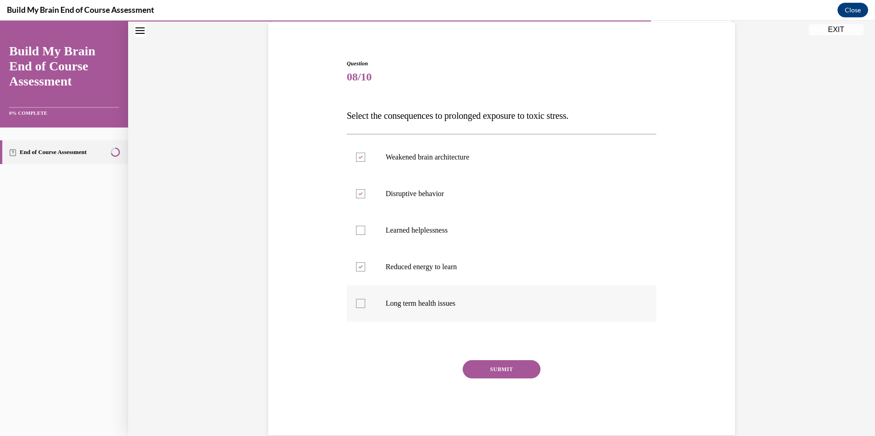
click at [365, 301] on input "Long term health issues" at bounding box center [360, 303] width 9 height 9
checkbox input "true"
click at [512, 368] on button "SUBMIT" at bounding box center [502, 369] width 78 height 18
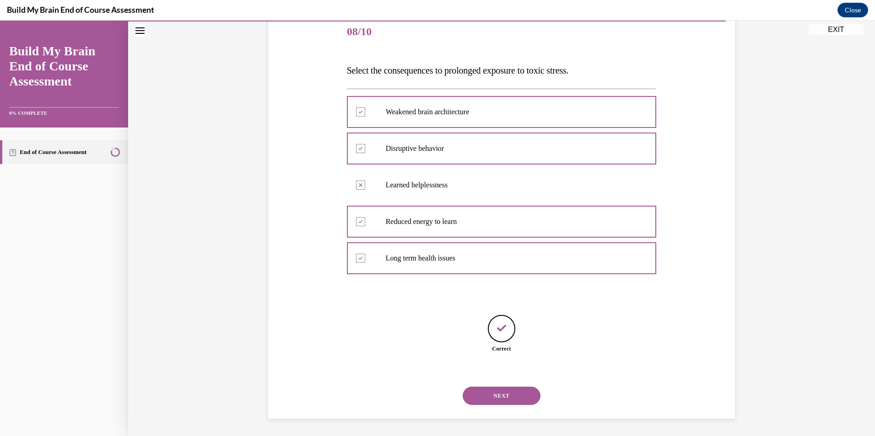
scroll to position [114, 0]
click at [473, 398] on button "NEXT" at bounding box center [502, 395] width 78 height 18
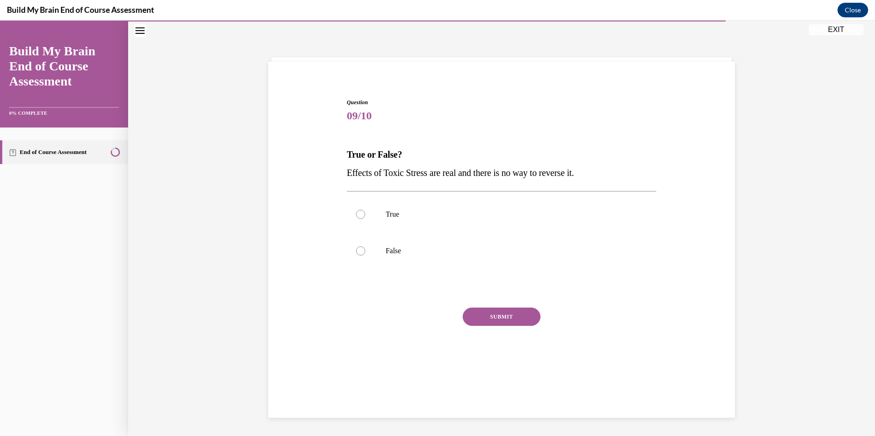
scroll to position [29, 0]
drag, startPoint x: 439, startPoint y: 240, endPoint x: 446, endPoint y: 258, distance: 19.3
click at [437, 245] on label "False" at bounding box center [502, 251] width 310 height 37
click at [365, 247] on input "False" at bounding box center [360, 251] width 9 height 9
radio input "true"
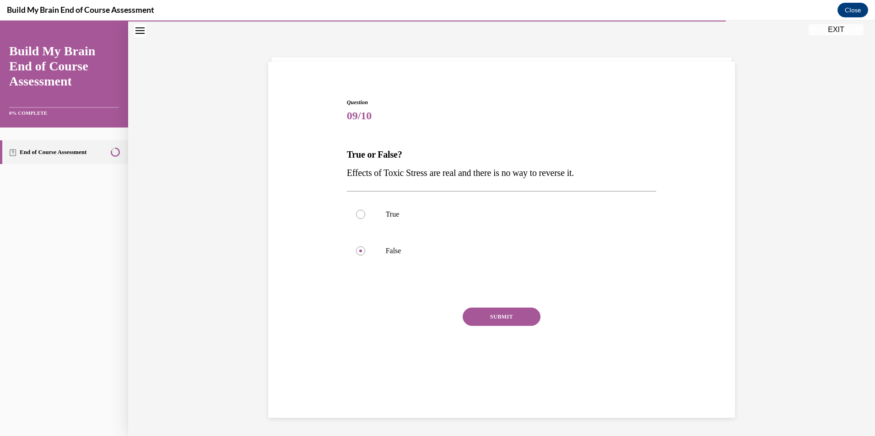
click at [488, 315] on button "SUBMIT" at bounding box center [502, 317] width 78 height 18
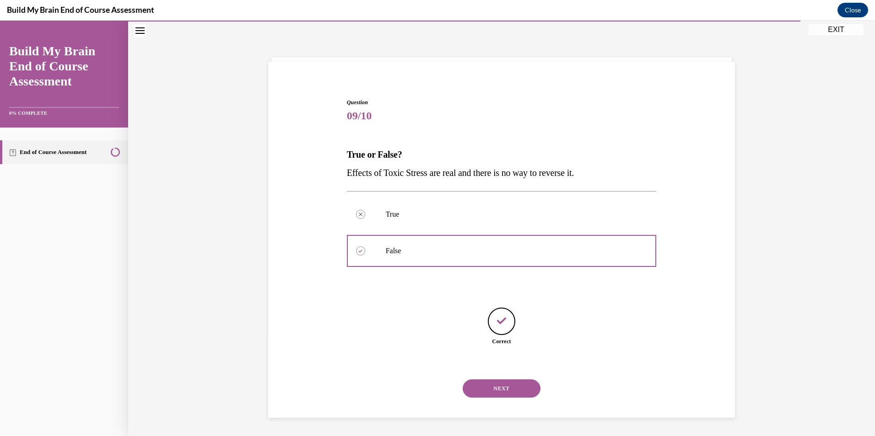
click at [504, 388] on button "NEXT" at bounding box center [502, 389] width 78 height 18
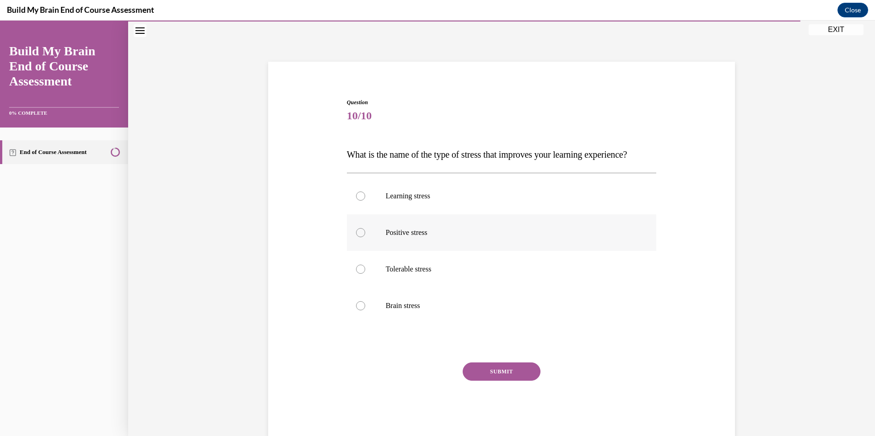
click at [535, 251] on label "Positive stress" at bounding box center [502, 233] width 310 height 37
click at [365, 237] on input "Positive stress" at bounding box center [360, 232] width 9 height 9
radio input "true"
click at [520, 381] on button "SUBMIT" at bounding box center [502, 372] width 78 height 18
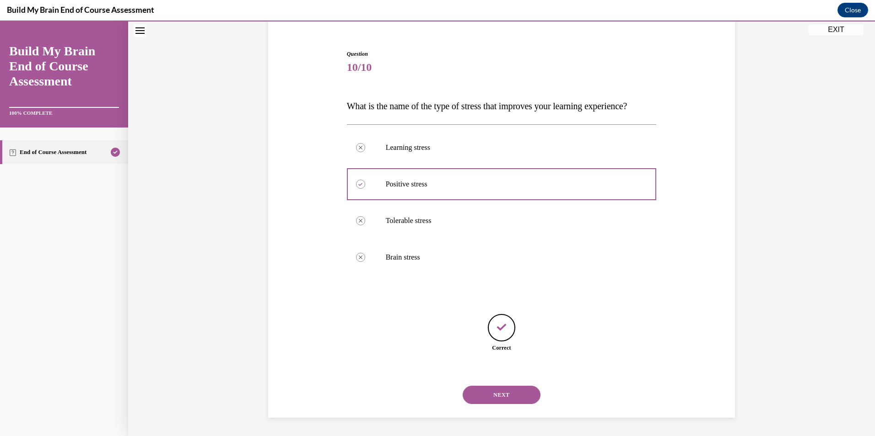
scroll to position [96, 0]
click at [516, 399] on button "NEXT" at bounding box center [502, 395] width 78 height 18
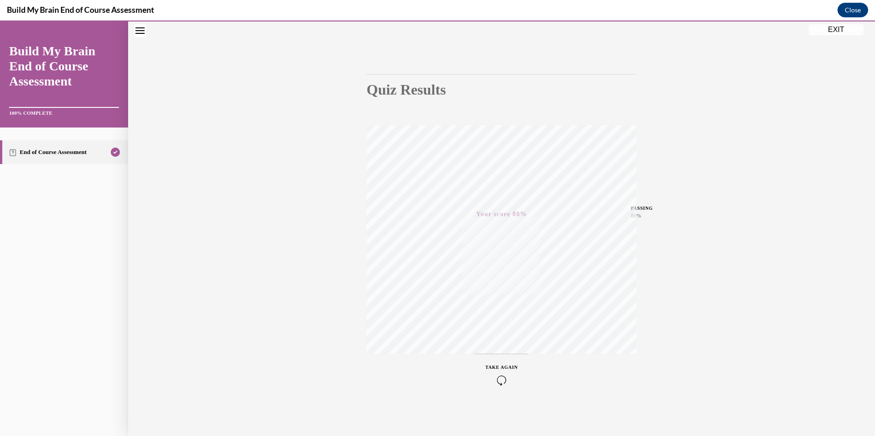
click at [828, 25] on button "EXIT" at bounding box center [835, 29] width 55 height 11
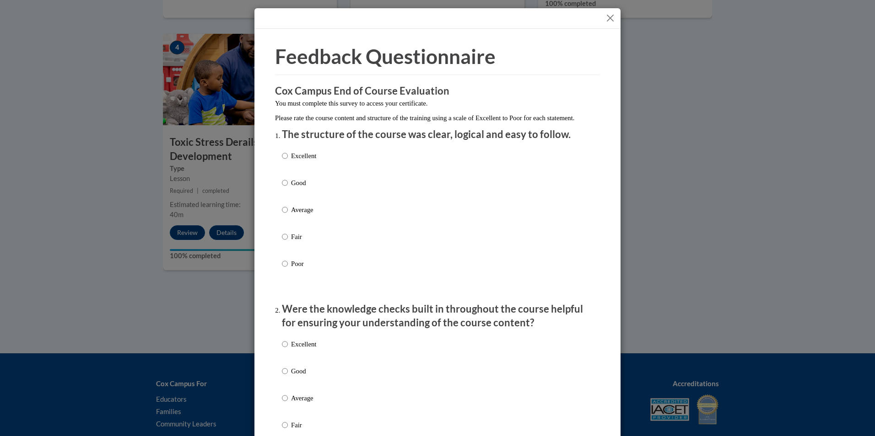
click at [312, 161] on p "Excellent" at bounding box center [303, 156] width 25 height 10
click at [288, 161] on input "Excellent" at bounding box center [285, 156] width 6 height 10
radio input "true"
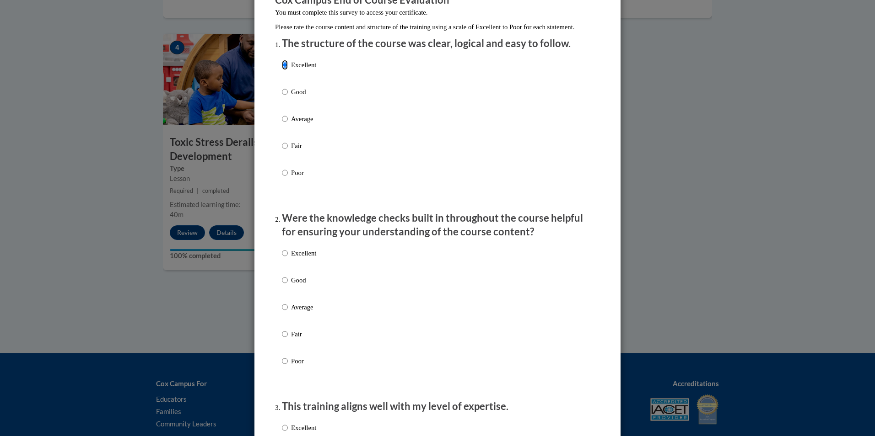
scroll to position [91, 0]
click at [311, 258] on p "Excellent" at bounding box center [303, 253] width 25 height 10
click at [288, 258] on input "Excellent" at bounding box center [285, 253] width 6 height 10
radio input "true"
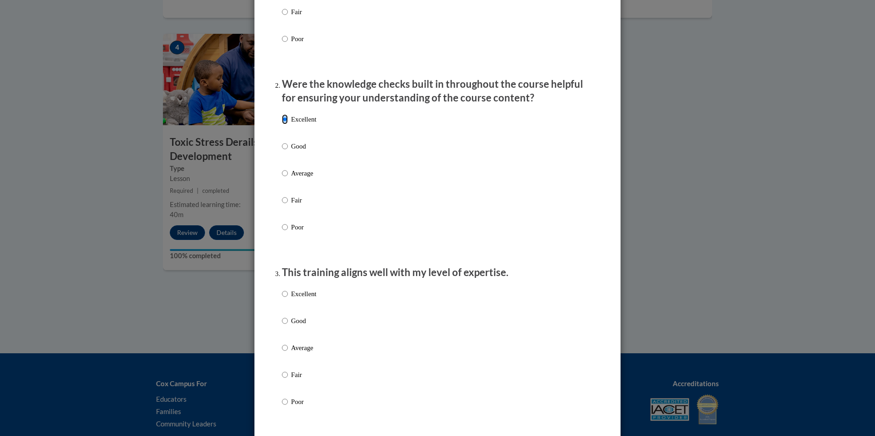
scroll to position [229, 0]
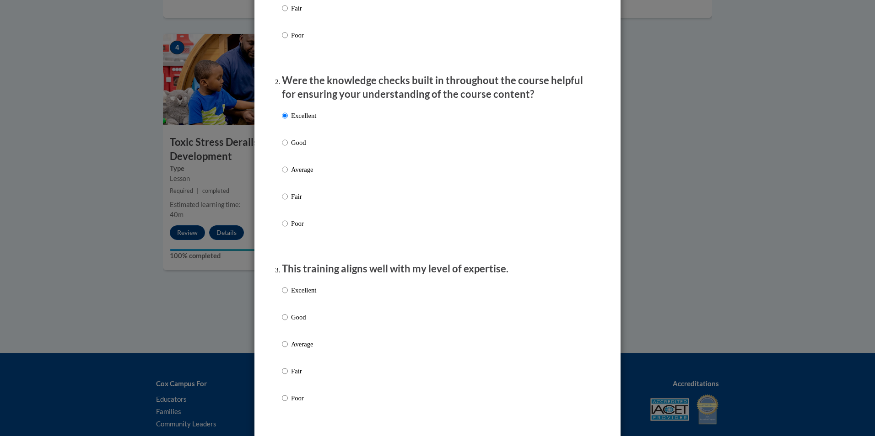
click at [300, 296] on p "Excellent" at bounding box center [303, 290] width 25 height 10
click at [288, 296] on input "Excellent" at bounding box center [285, 290] width 6 height 10
radio input "true"
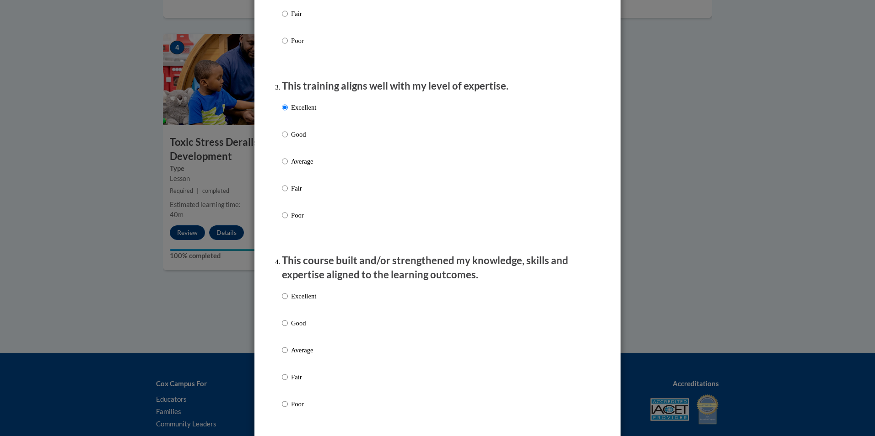
click at [303, 301] on p "Excellent" at bounding box center [303, 296] width 25 height 10
click at [288, 301] on input "Excellent" at bounding box center [285, 296] width 6 height 10
radio input "true"
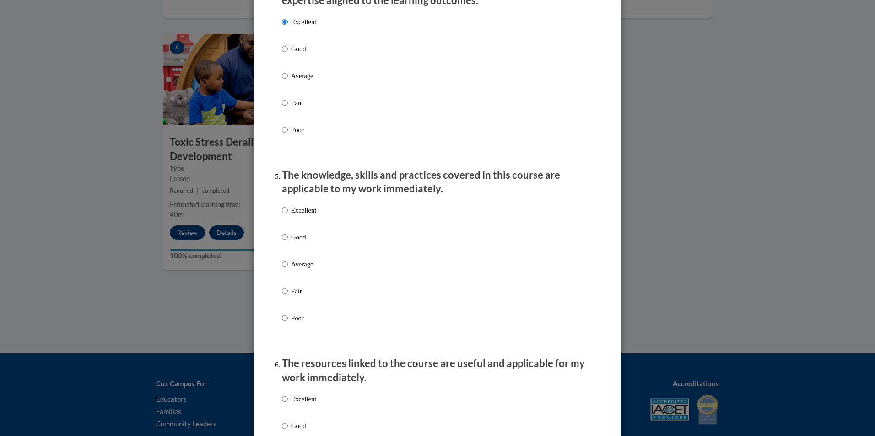
click at [307, 226] on label "Excellent" at bounding box center [299, 217] width 34 height 25
click at [288, 215] on input "Excellent" at bounding box center [285, 210] width 6 height 10
radio input "true"
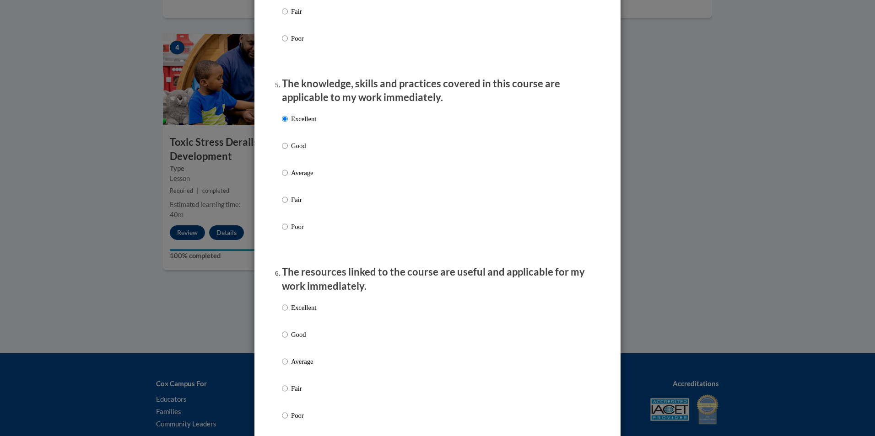
click at [307, 313] on p "Excellent" at bounding box center [303, 308] width 25 height 10
click at [288, 313] on input "Excellent" at bounding box center [285, 308] width 6 height 10
radio input "true"
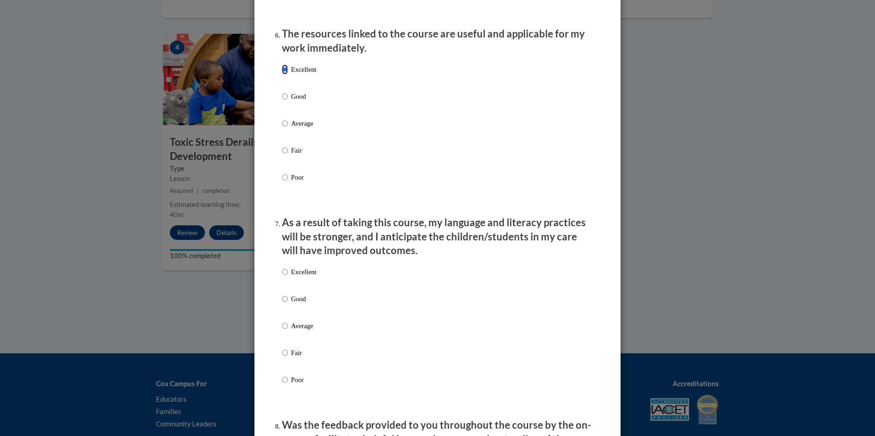
scroll to position [1098, 0]
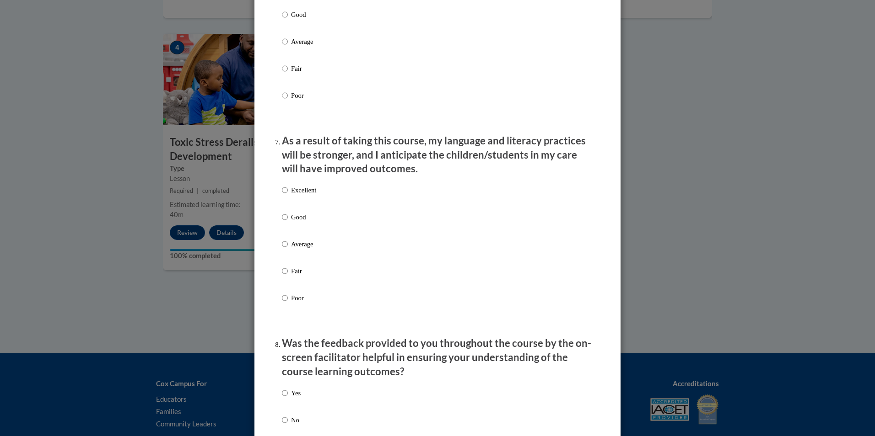
click at [308, 192] on div "Excellent Good Average Fair Poor" at bounding box center [299, 252] width 34 height 142
click at [309, 195] on p "Excellent" at bounding box center [303, 190] width 25 height 10
click at [288, 195] on input "Excellent" at bounding box center [285, 190] width 6 height 10
radio input "true"
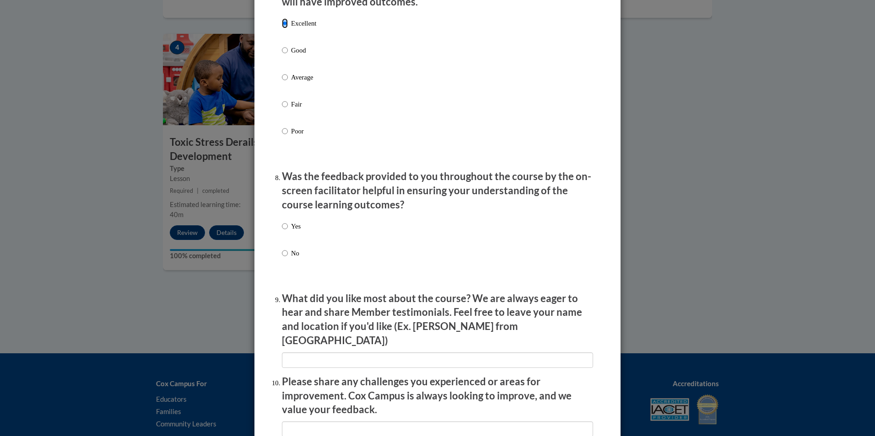
scroll to position [1327, 0]
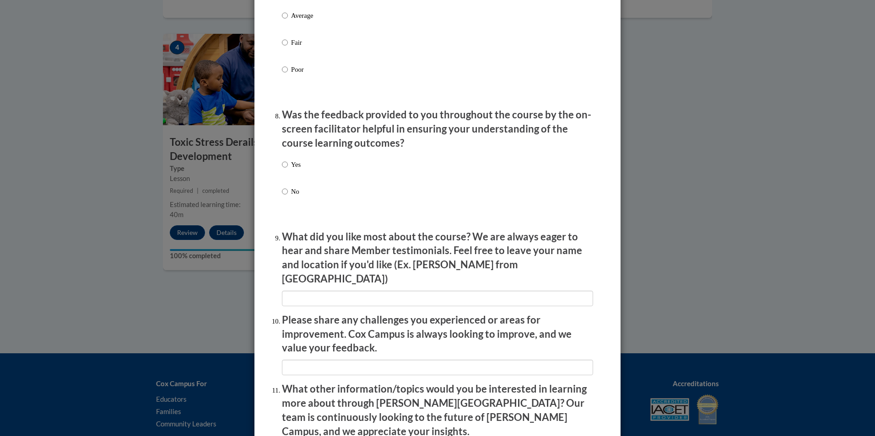
click at [291, 170] on p "Yes" at bounding box center [296, 165] width 10 height 10
click at [288, 170] on input "Yes" at bounding box center [285, 165] width 6 height 10
radio input "true"
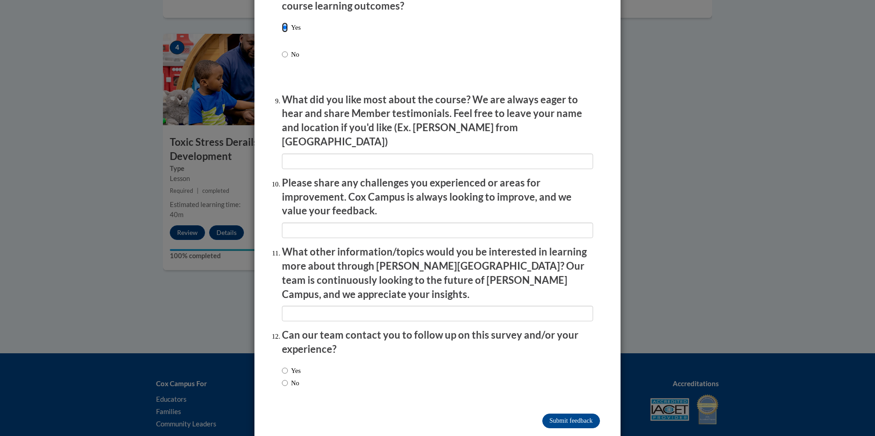
scroll to position [1464, 0]
click at [545, 414] on input "Submit feedback" at bounding box center [571, 421] width 58 height 15
